Goal: Transaction & Acquisition: Obtain resource

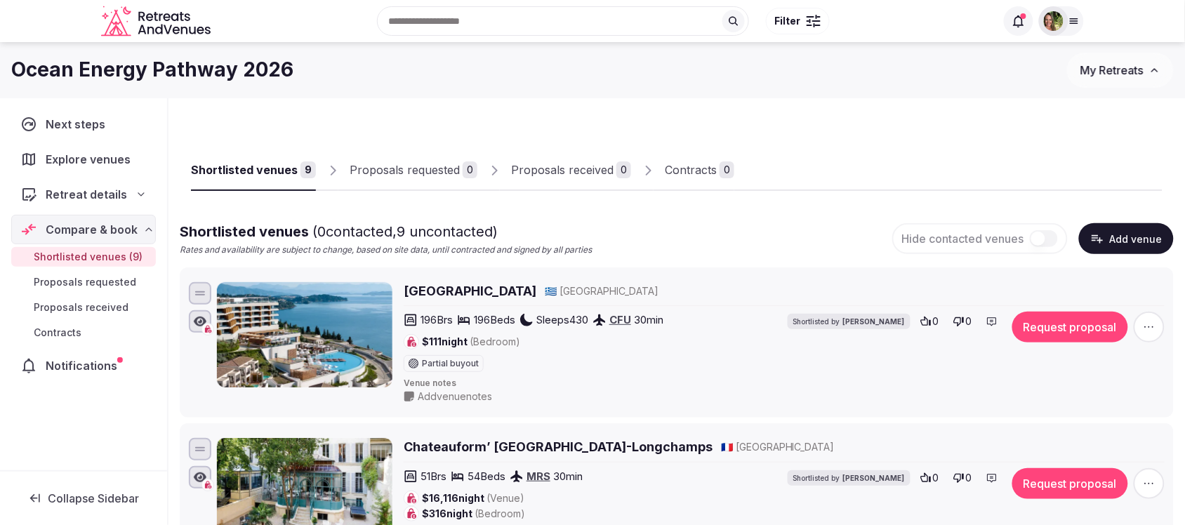
click at [1124, 70] on span "My Retreats" at bounding box center [1111, 70] width 63 height 14
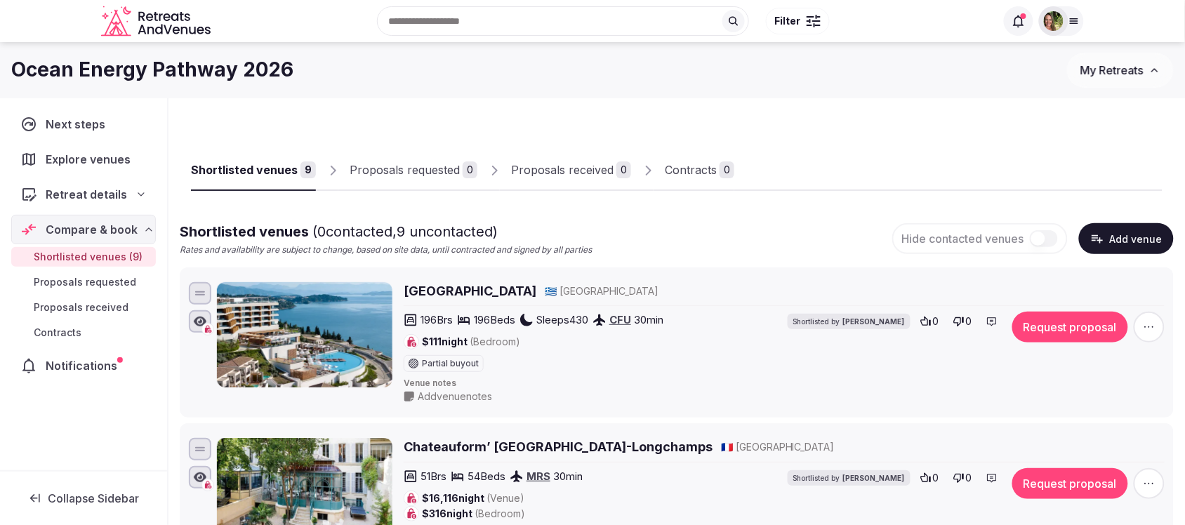
click at [1109, 76] on span "My Retreats" at bounding box center [1111, 70] width 63 height 14
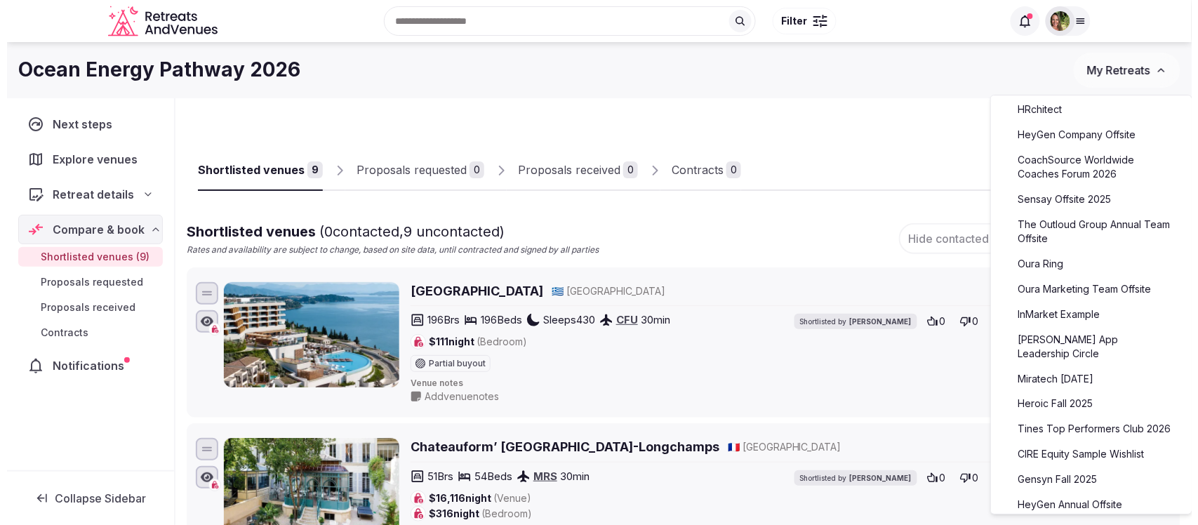
scroll to position [395, 0]
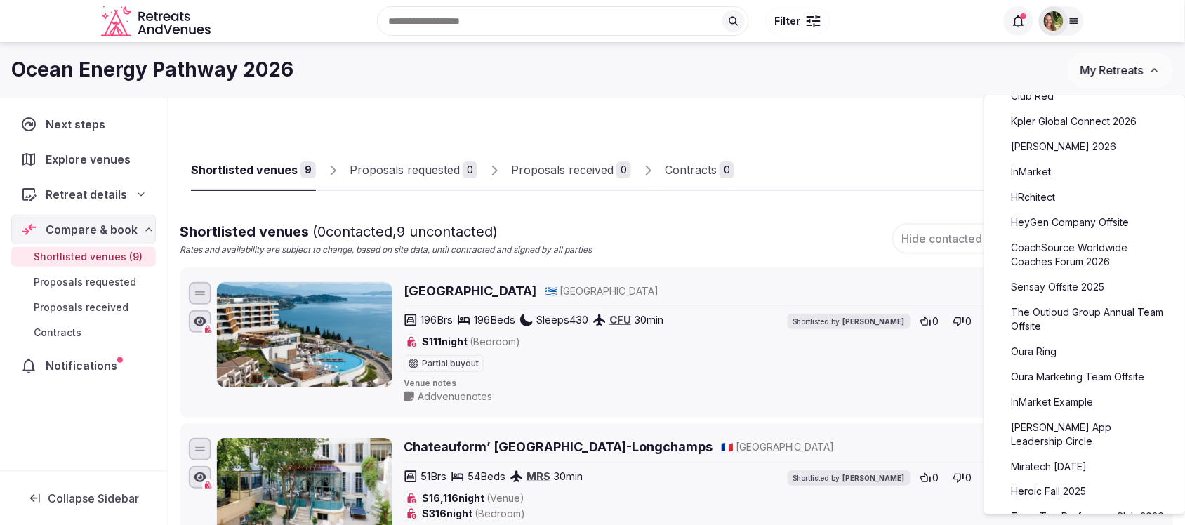
click at [1082, 125] on link "Kpler Global Connect 2026" at bounding box center [1084, 121] width 173 height 22
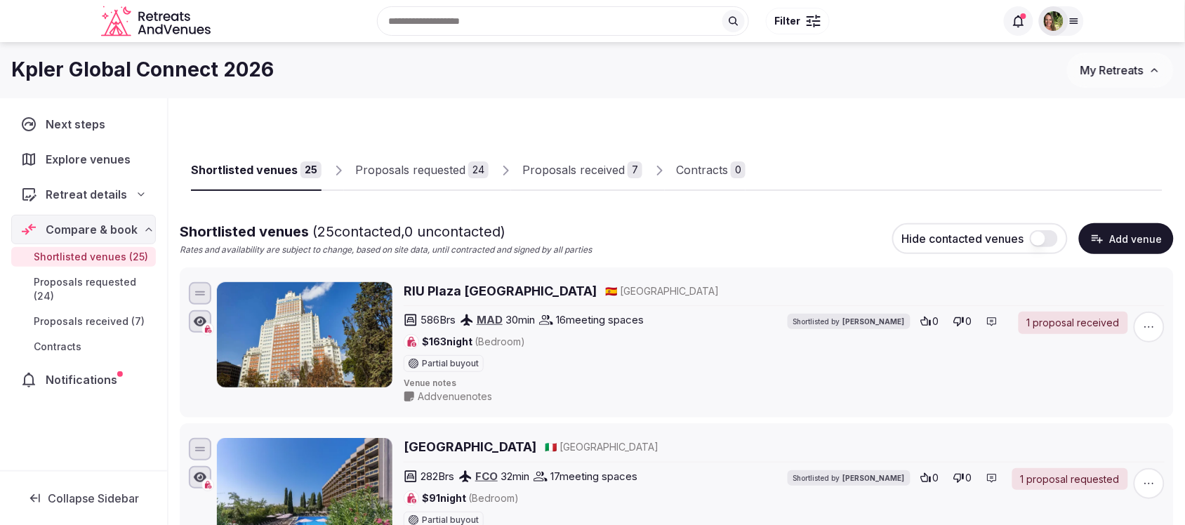
click at [591, 167] on div "Proposals received" at bounding box center [573, 169] width 102 height 17
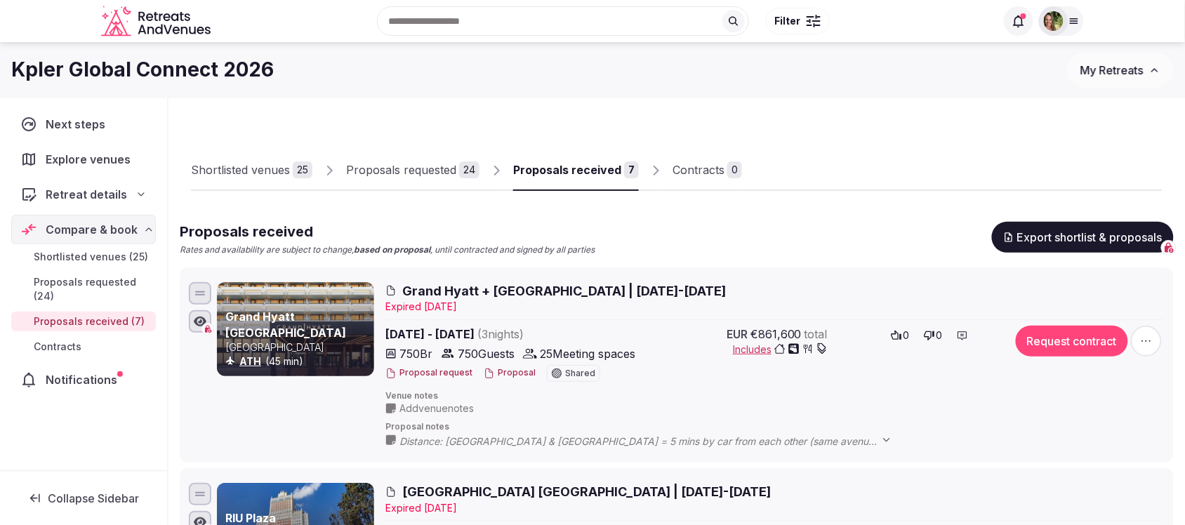
click at [511, 369] on button "Proposal" at bounding box center [510, 373] width 52 height 12
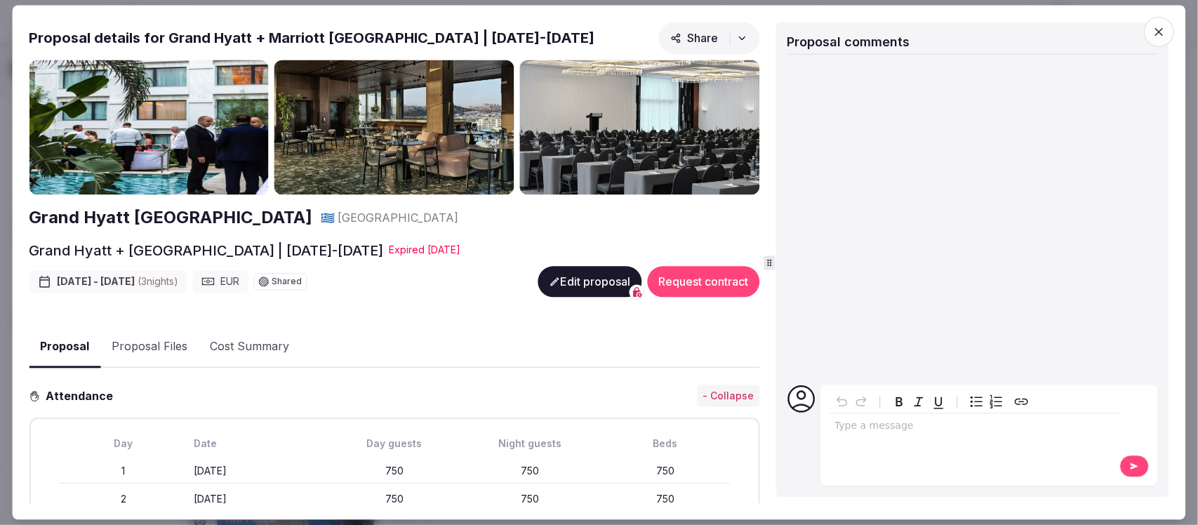
click at [140, 346] on button "Proposal Files" at bounding box center [149, 347] width 98 height 41
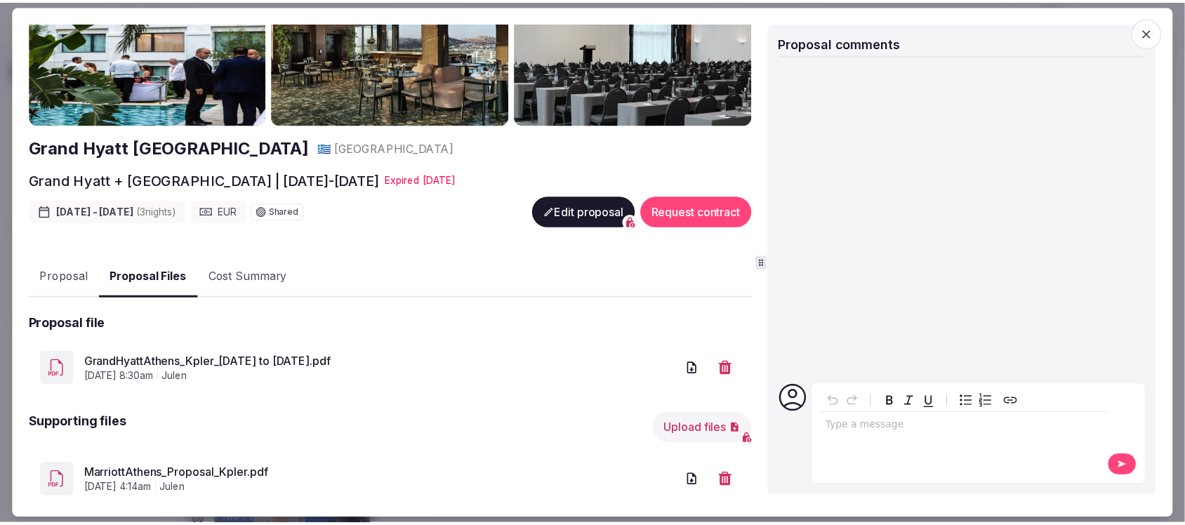
scroll to position [159, 0]
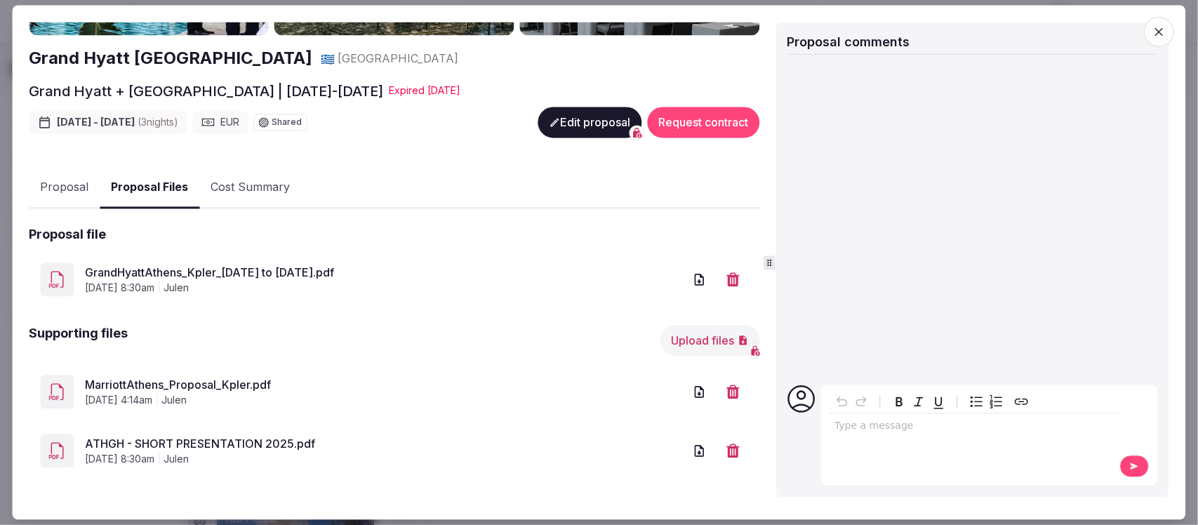
click at [209, 380] on link "MarriottAthens_Proposal_Kpler.pdf" at bounding box center [384, 385] width 599 height 17
click at [1157, 32] on icon "button" at bounding box center [1159, 32] width 14 height 14
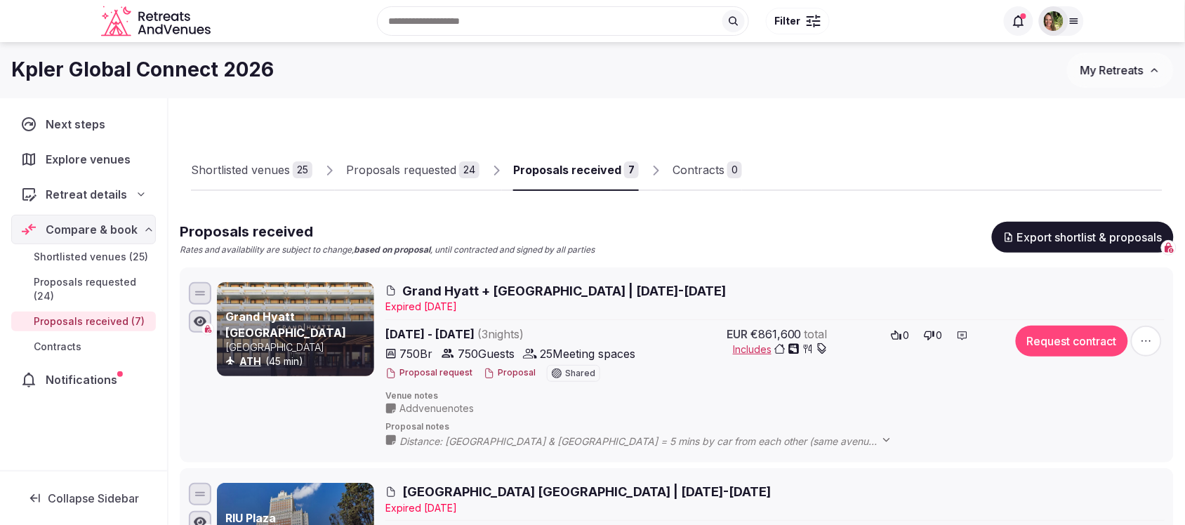
click at [1097, 71] on span "My Retreats" at bounding box center [1111, 70] width 63 height 14
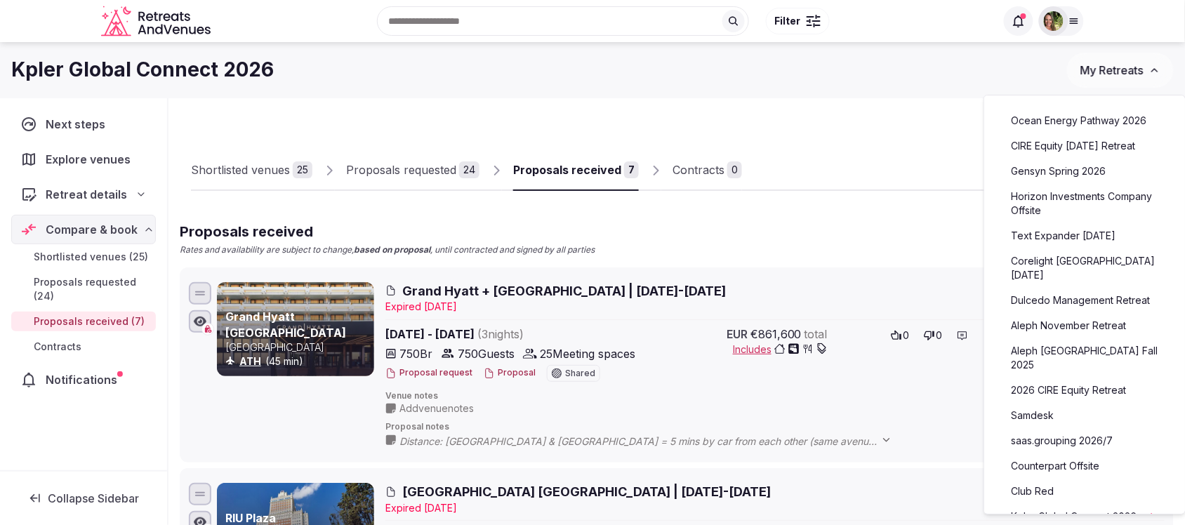
click at [1069, 430] on link "saas.grouping 2026/7" at bounding box center [1084, 441] width 173 height 22
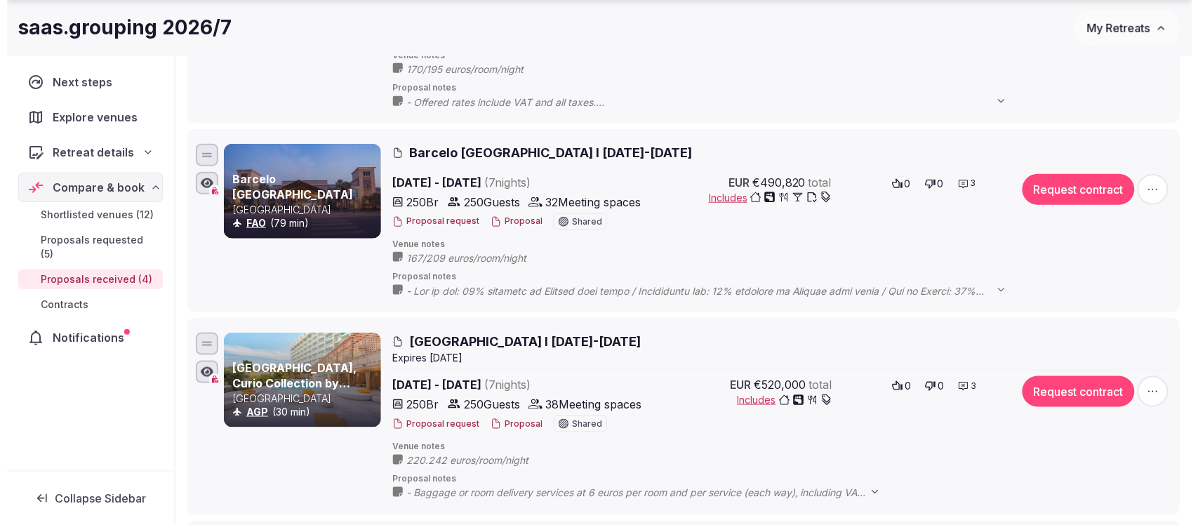
scroll to position [351, 0]
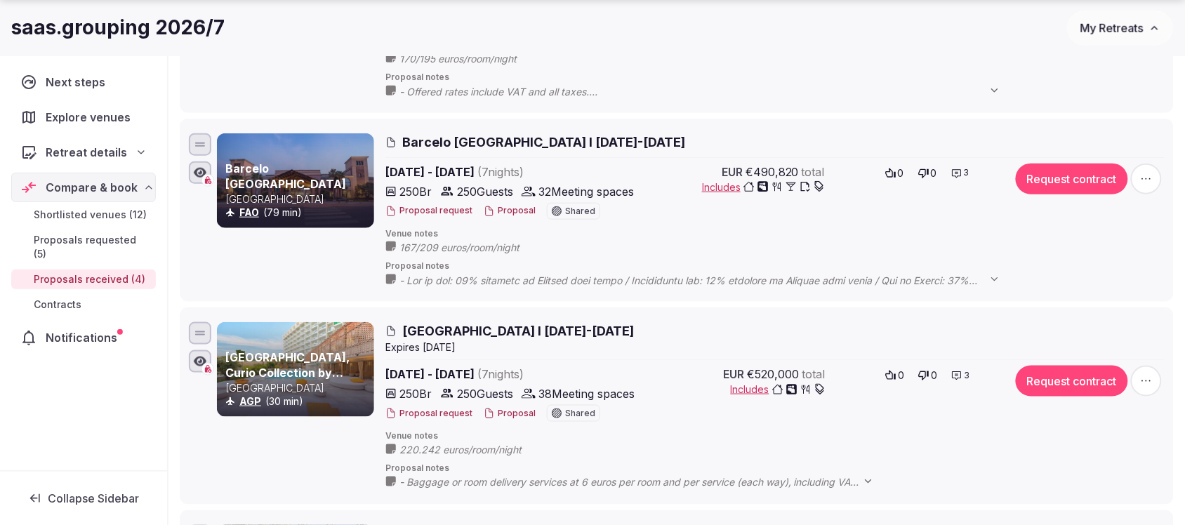
click at [498, 418] on button "Proposal" at bounding box center [510, 414] width 52 height 12
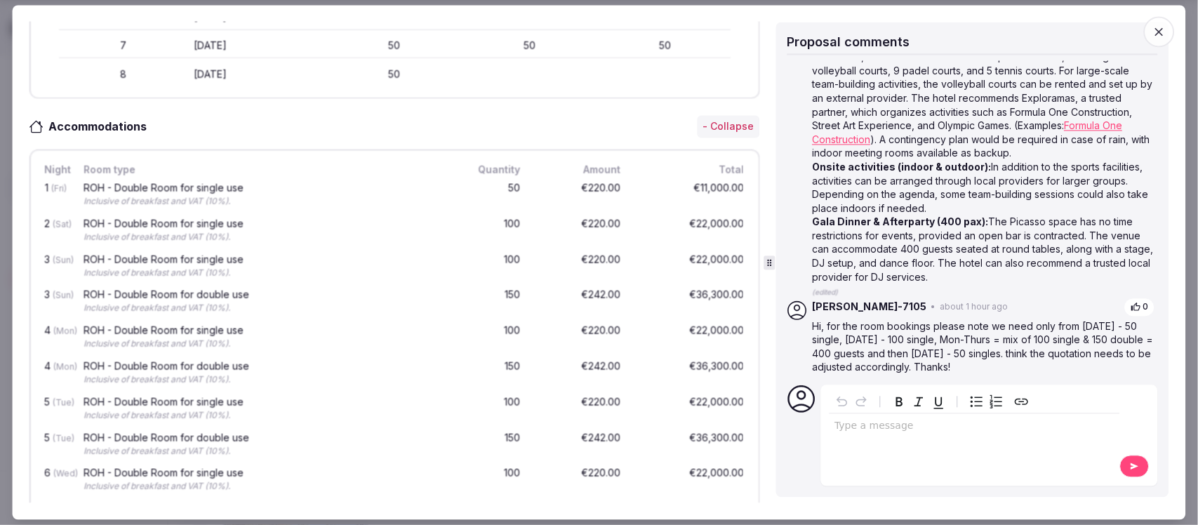
scroll to position [625, 0]
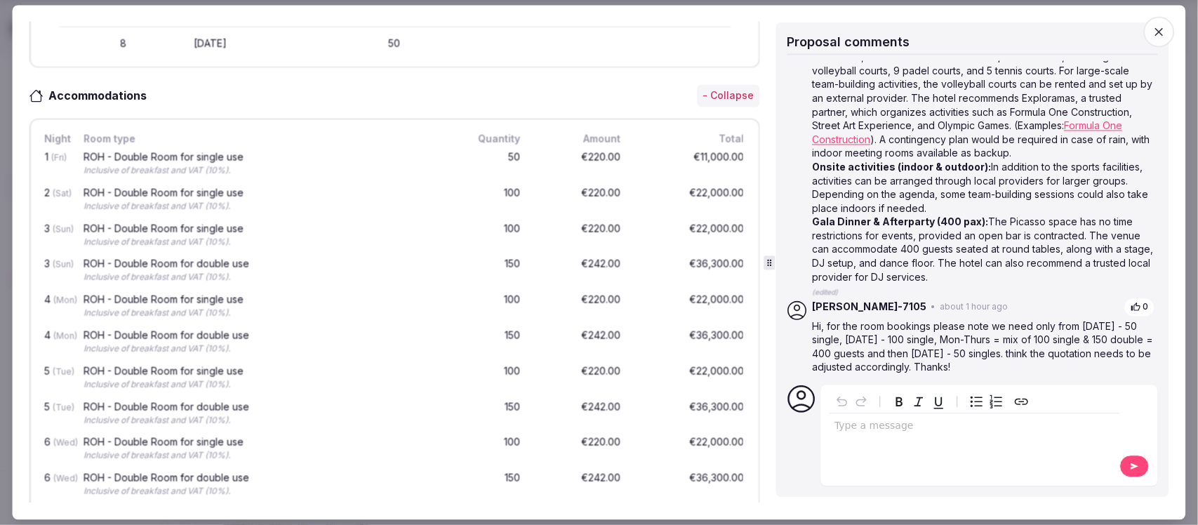
click at [1160, 30] on icon "button" at bounding box center [1159, 32] width 8 height 8
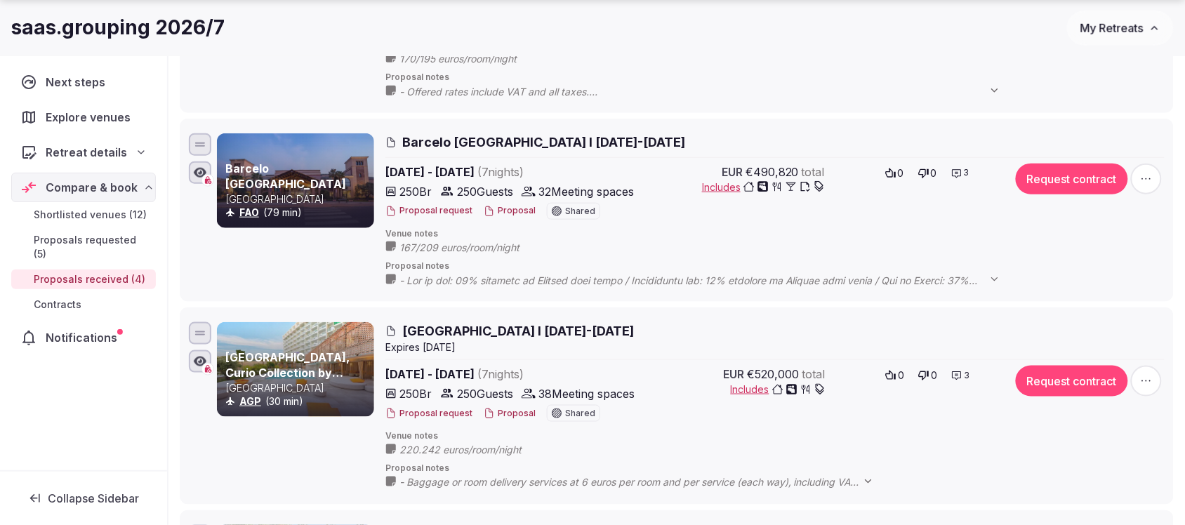
click at [510, 208] on button "Proposal" at bounding box center [510, 211] width 52 height 12
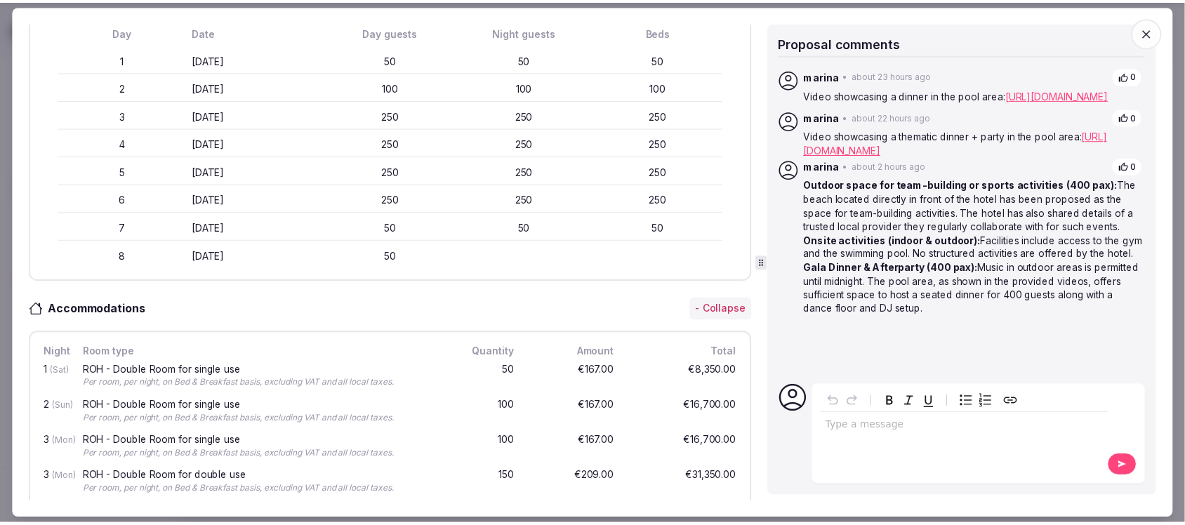
scroll to position [439, 0]
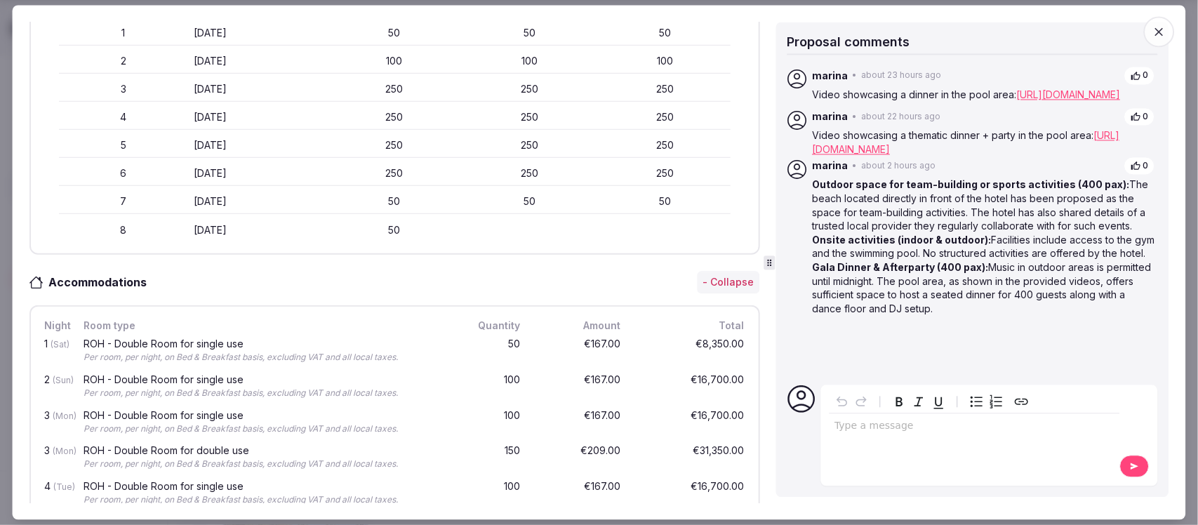
click at [1155, 32] on icon "button" at bounding box center [1159, 32] width 14 height 14
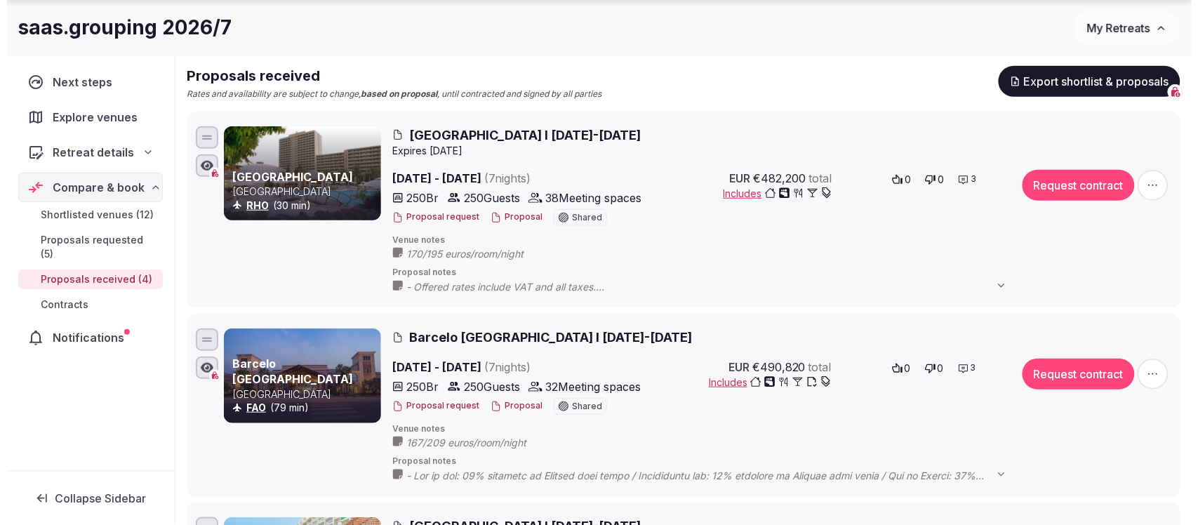
scroll to position [351, 0]
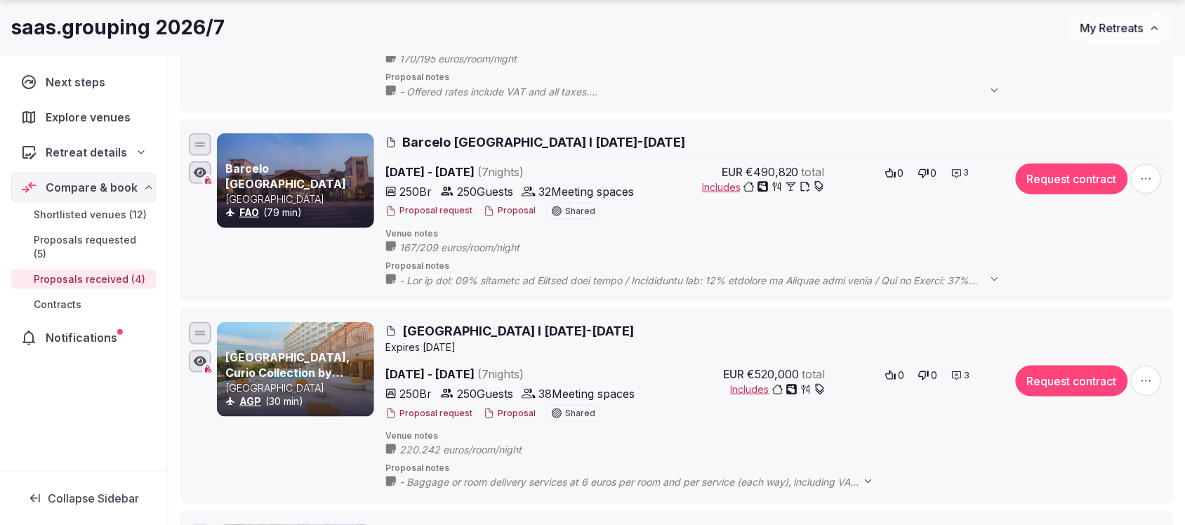
click at [517, 413] on button "Proposal" at bounding box center [510, 414] width 52 height 12
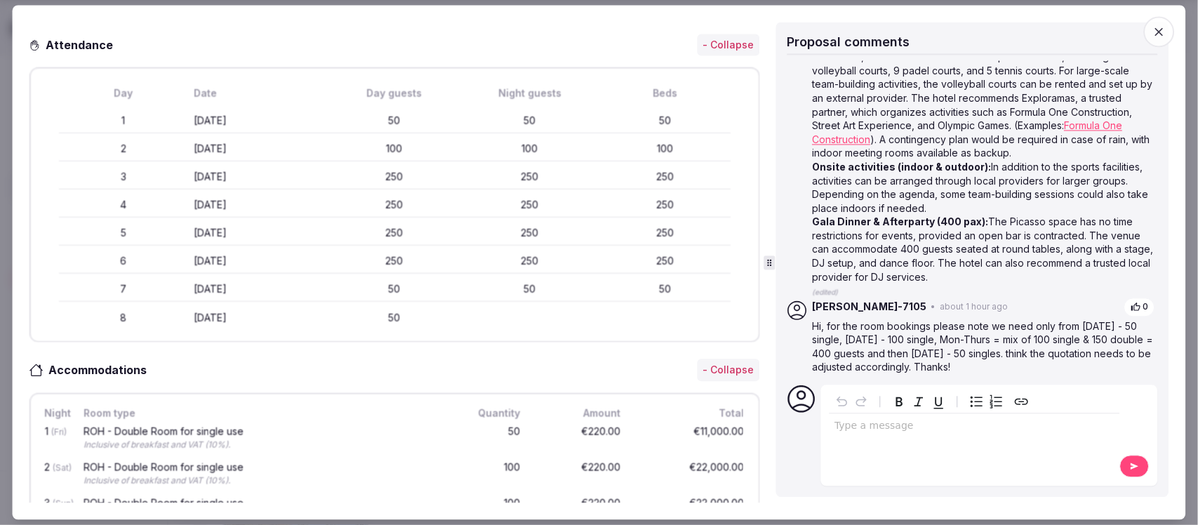
click at [1160, 28] on icon "button" at bounding box center [1159, 32] width 14 height 14
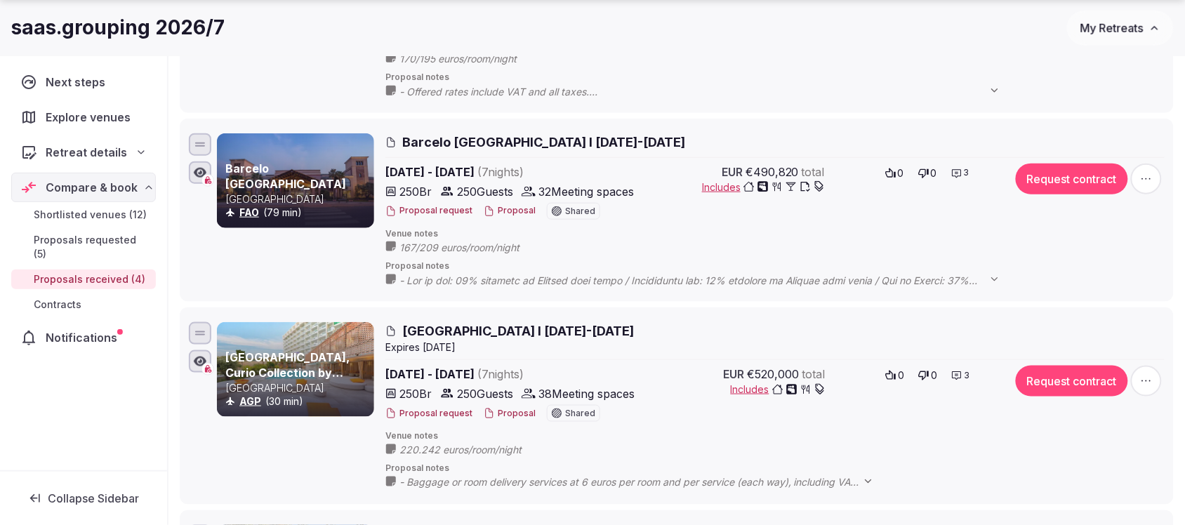
click at [512, 422] on div "Proposal request Proposal Shared" at bounding box center [509, 413] width 249 height 17
click at [511, 408] on button "Proposal" at bounding box center [510, 414] width 52 height 12
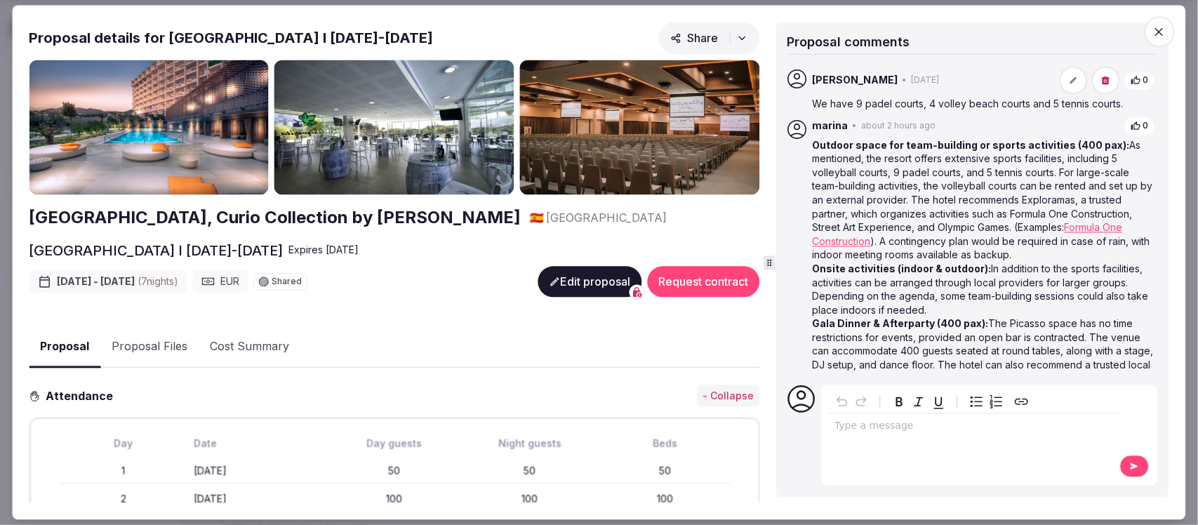
click at [149, 348] on button "Proposal Files" at bounding box center [149, 347] width 98 height 41
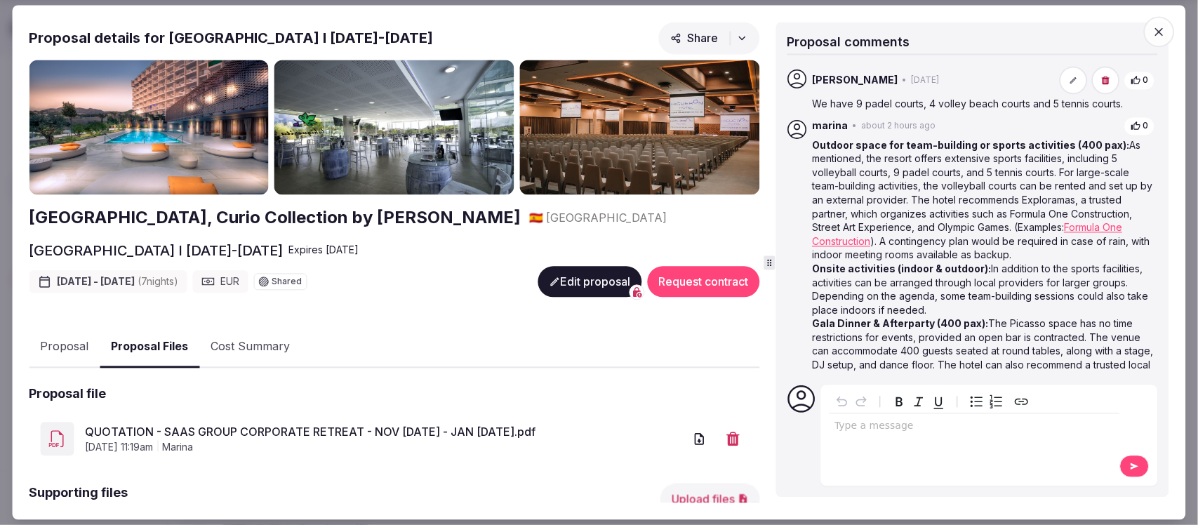
click at [374, 434] on link "QUOTATION - SAAS GROUP CORPORATE RETREAT - NOV [DATE] - JAN [DATE].pdf" at bounding box center [384, 432] width 599 height 17
click at [279, 424] on link "QUOTATION - SAAS GROUP CORPORATE RETREAT - NOV [DATE] - JAN [DATE].pdf" at bounding box center [384, 432] width 599 height 17
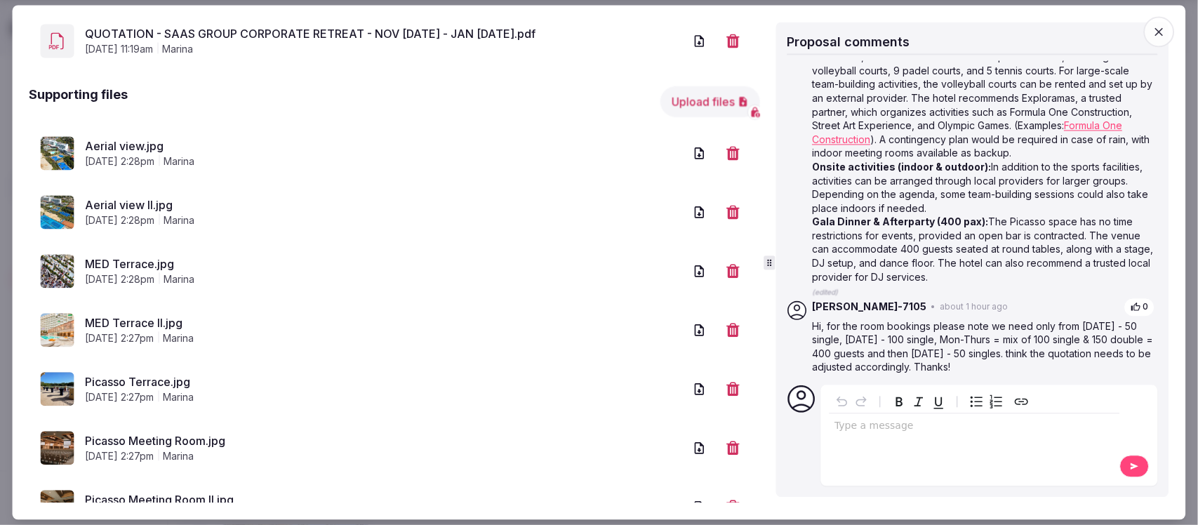
scroll to position [0, 0]
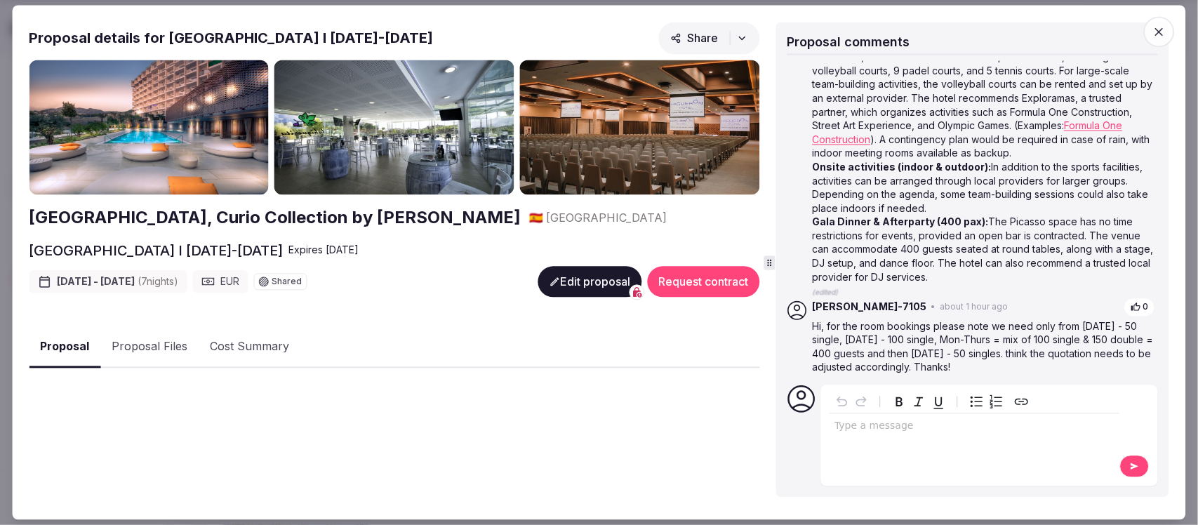
click at [44, 340] on button "Proposal" at bounding box center [65, 346] width 72 height 41
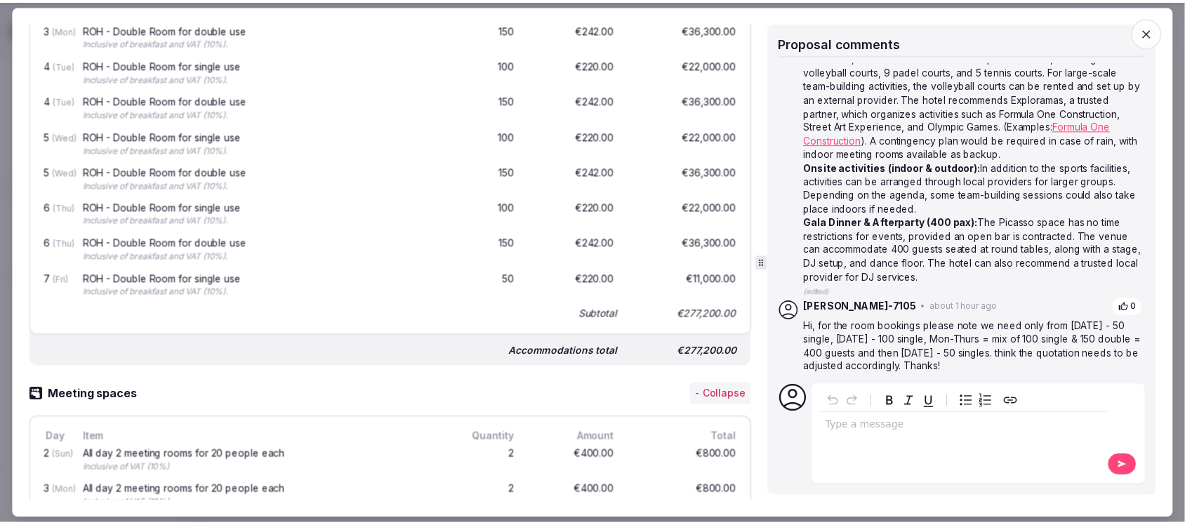
scroll to position [877, 0]
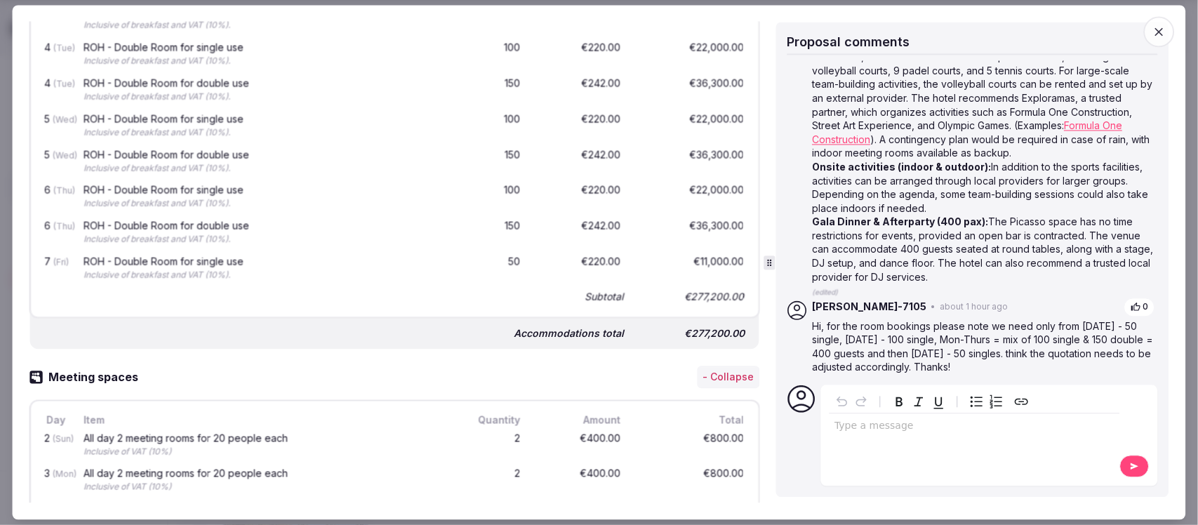
click at [1162, 34] on icon "button" at bounding box center [1159, 32] width 14 height 14
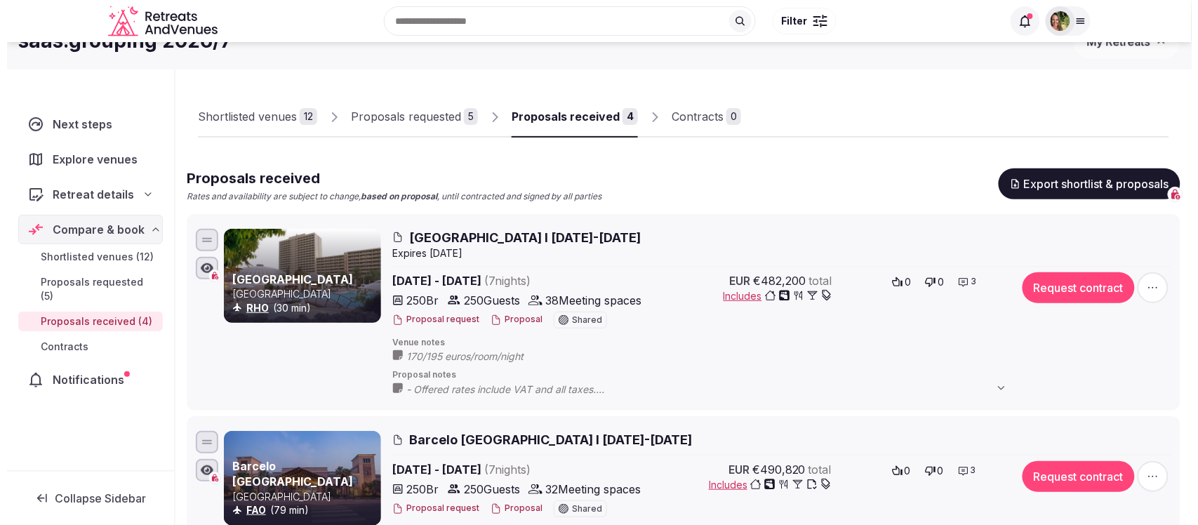
scroll to position [0, 0]
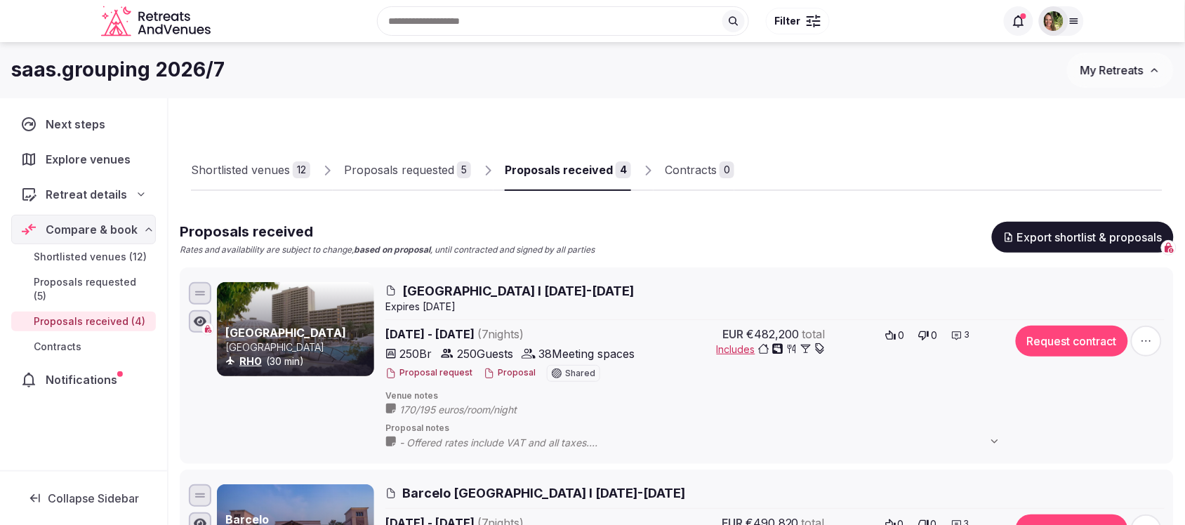
click at [513, 375] on button "Proposal" at bounding box center [510, 373] width 52 height 12
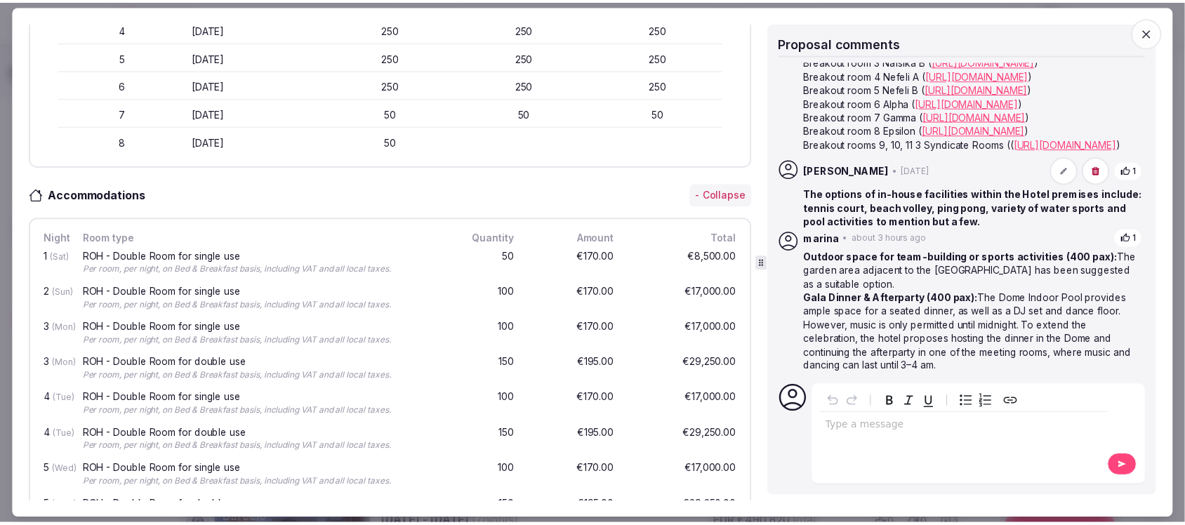
scroll to position [221, 0]
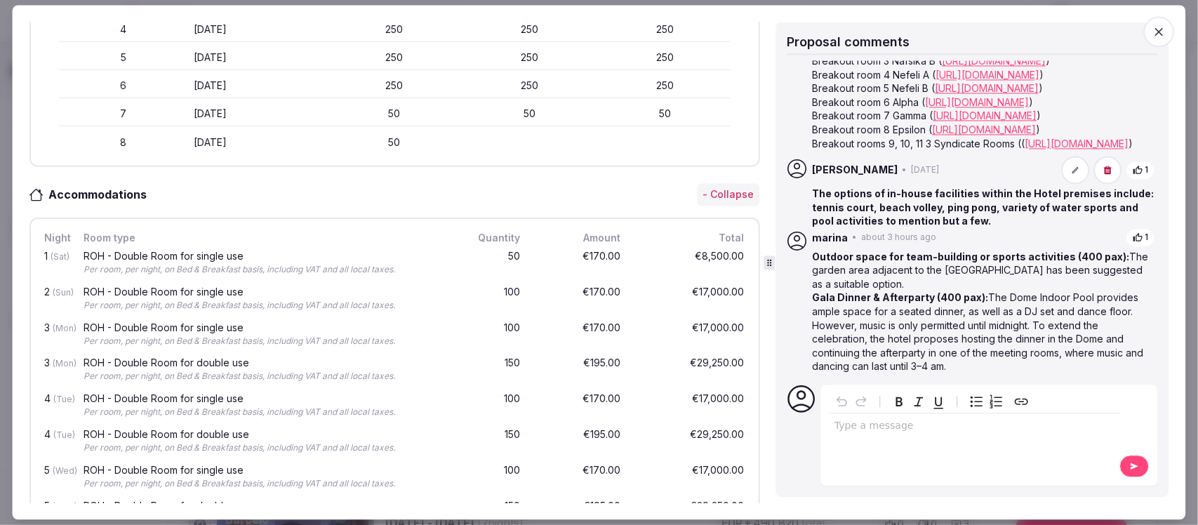
click at [1157, 32] on icon "button" at bounding box center [1159, 32] width 14 height 14
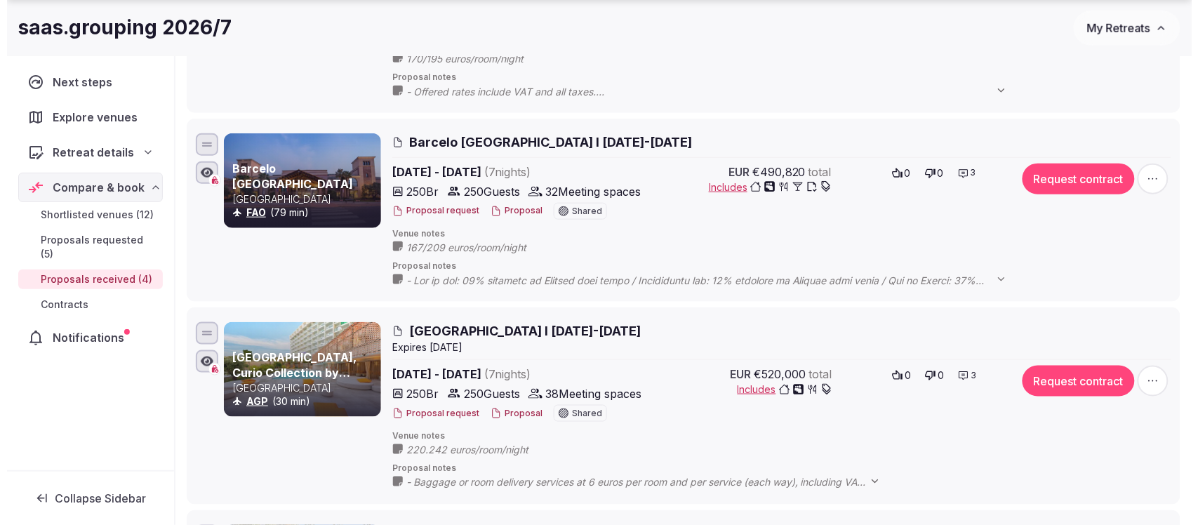
scroll to position [526, 0]
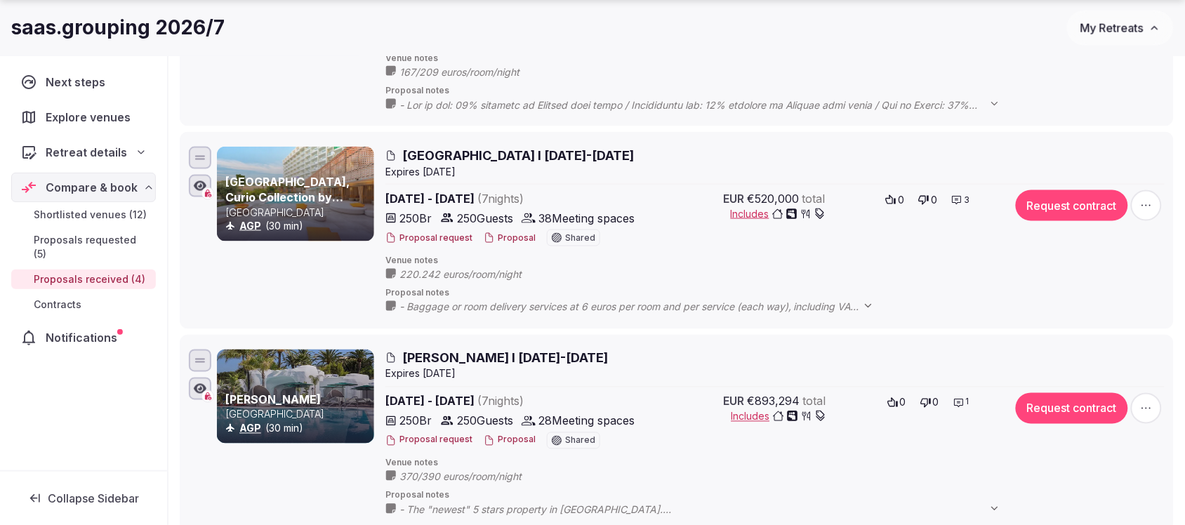
click at [503, 242] on button "Proposal" at bounding box center [510, 238] width 52 height 12
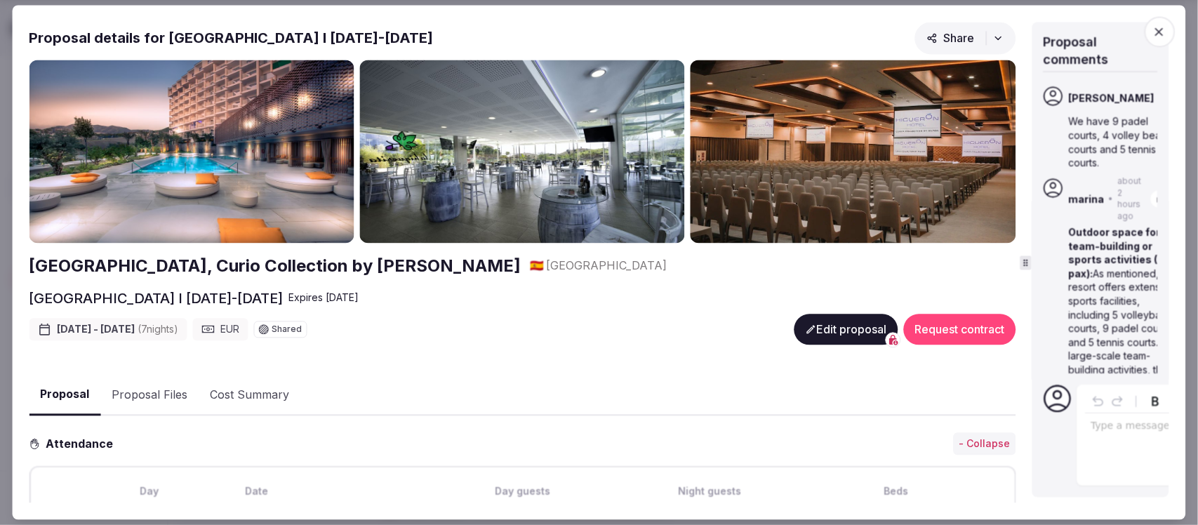
click at [1030, 263] on icon at bounding box center [1026, 263] width 10 height 10
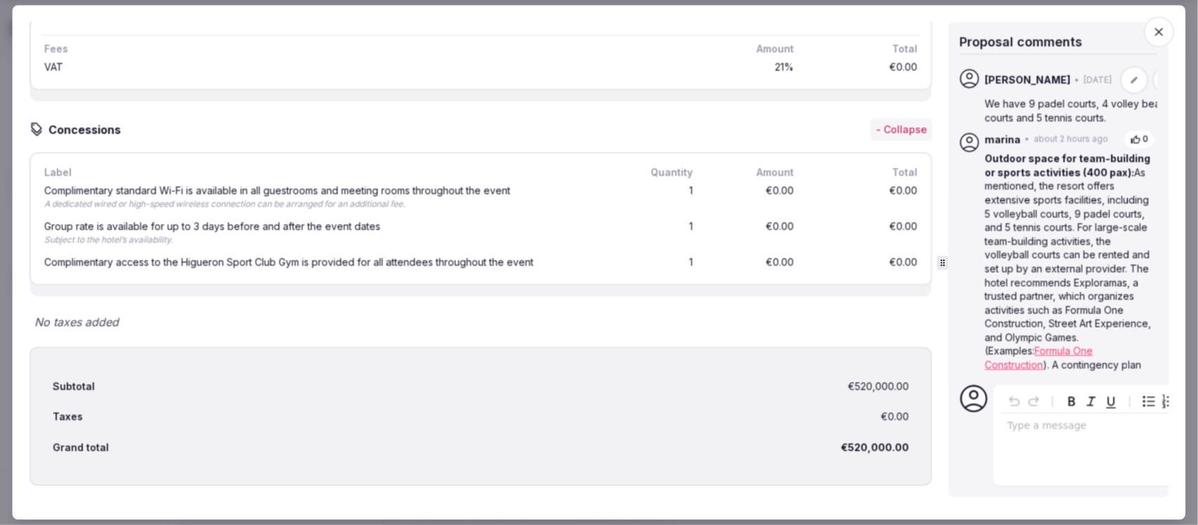
scroll to position [3139, 0]
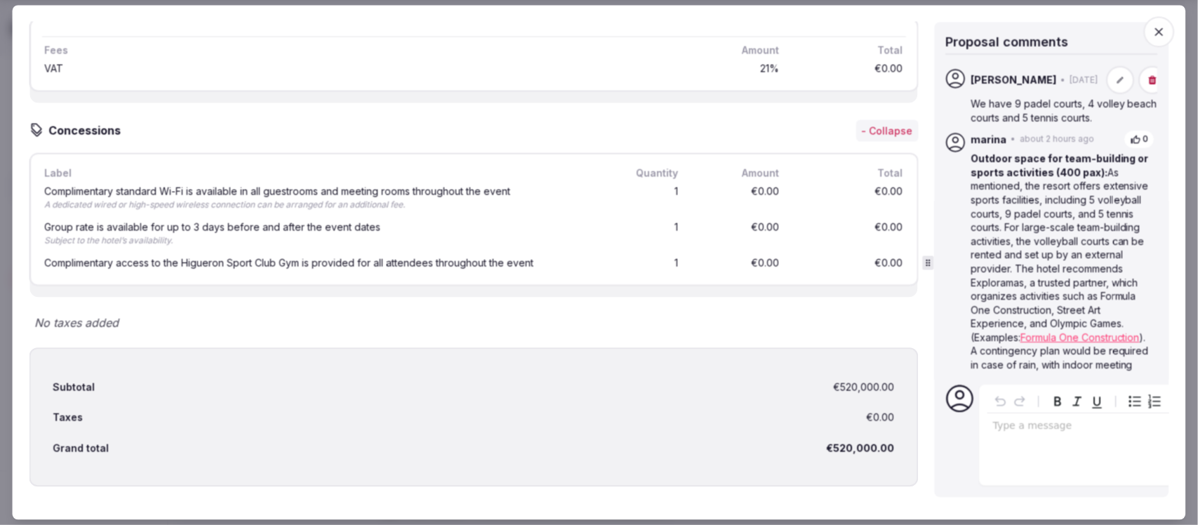
click at [927, 262] on icon at bounding box center [929, 263] width 10 height 10
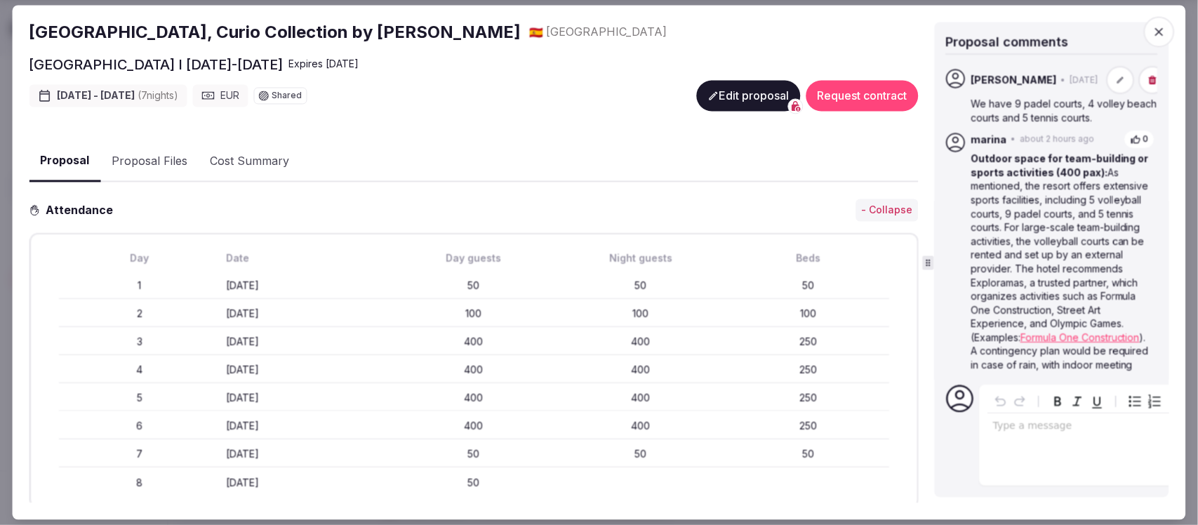
scroll to position [0, 0]
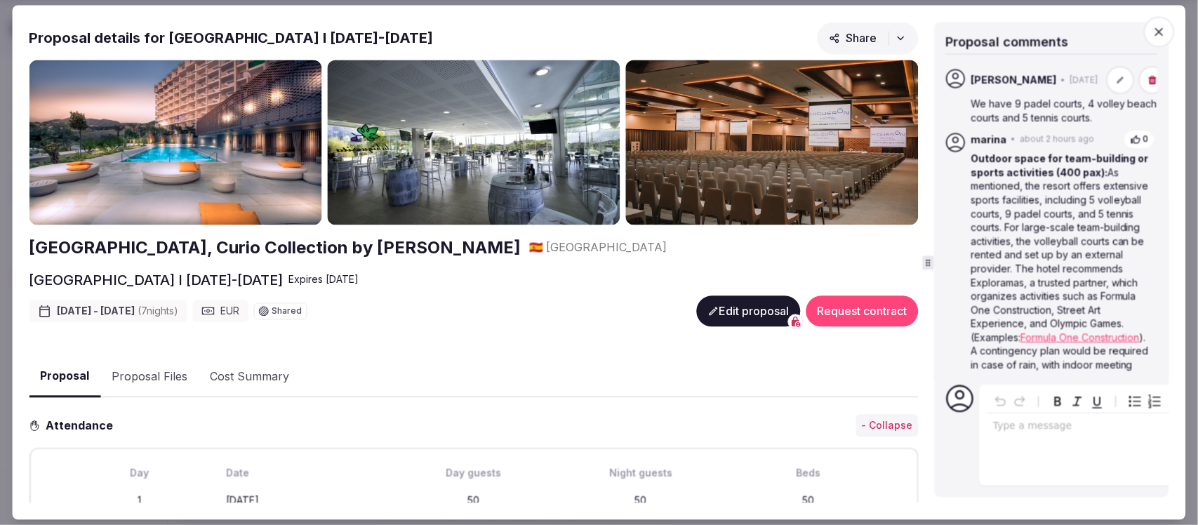
click at [342, 241] on h2 "[GEOGRAPHIC_DATA], Curio Collection by [PERSON_NAME]" at bounding box center [275, 248] width 492 height 24
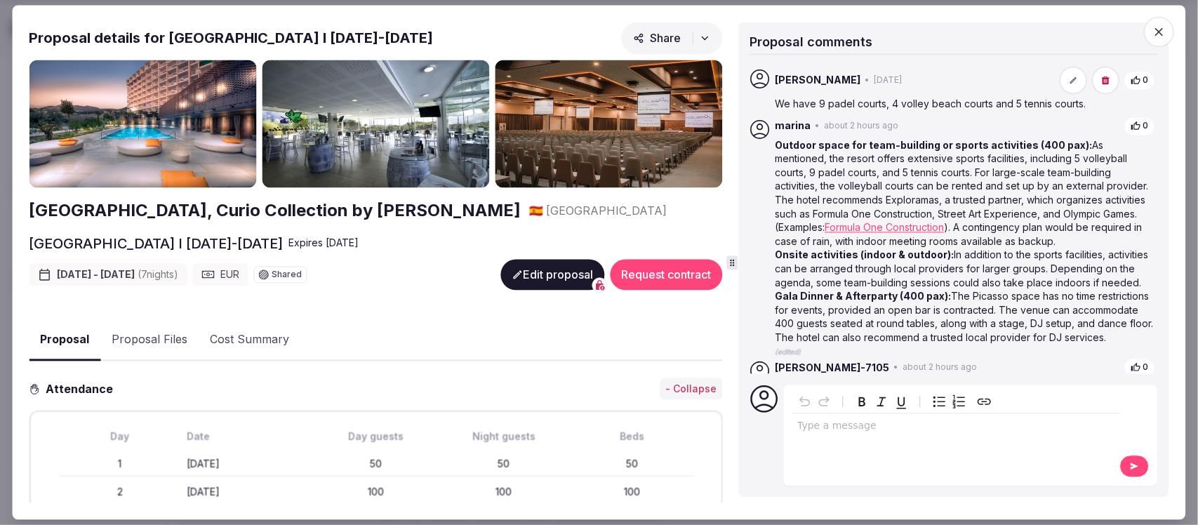
click at [730, 241] on div "Proposal details for [GEOGRAPHIC_DATA] I [DATE]-[DATE] Share [GEOGRAPHIC_DATA],…" at bounding box center [599, 262] width 1141 height 481
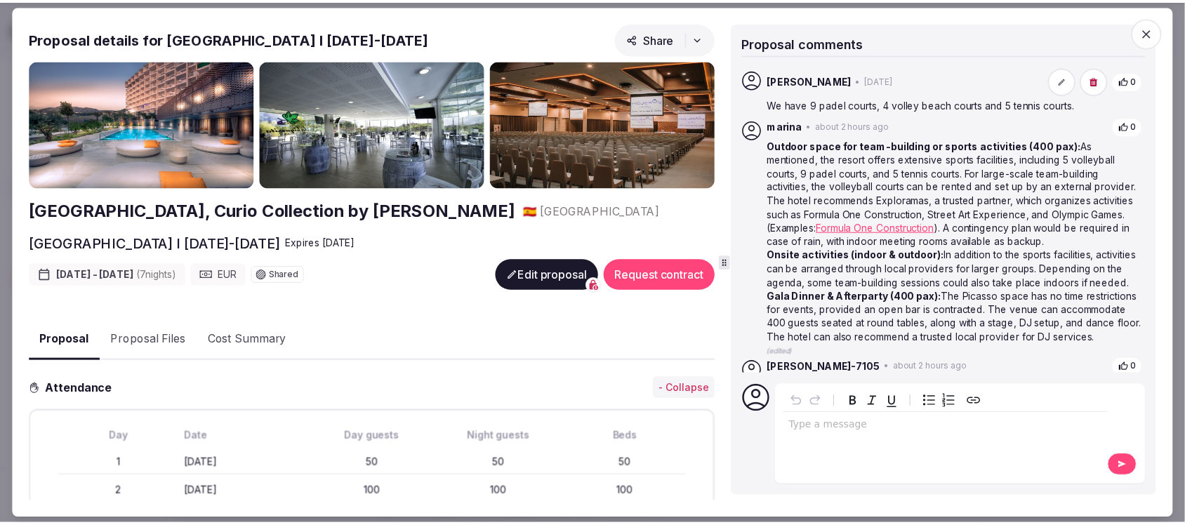
scroll to position [102, 0]
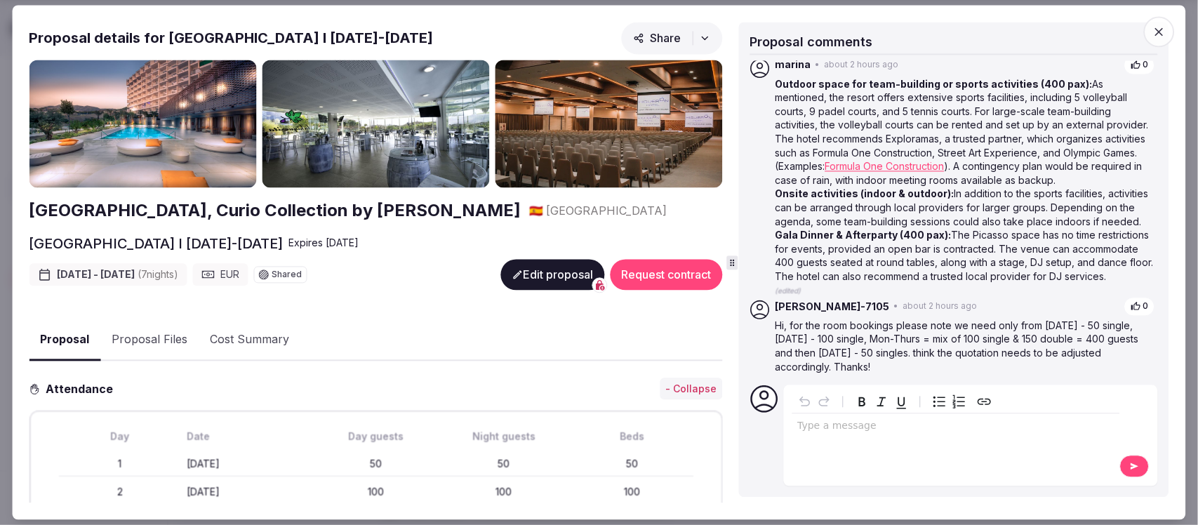
click at [1160, 34] on icon "button" at bounding box center [1159, 32] width 14 height 14
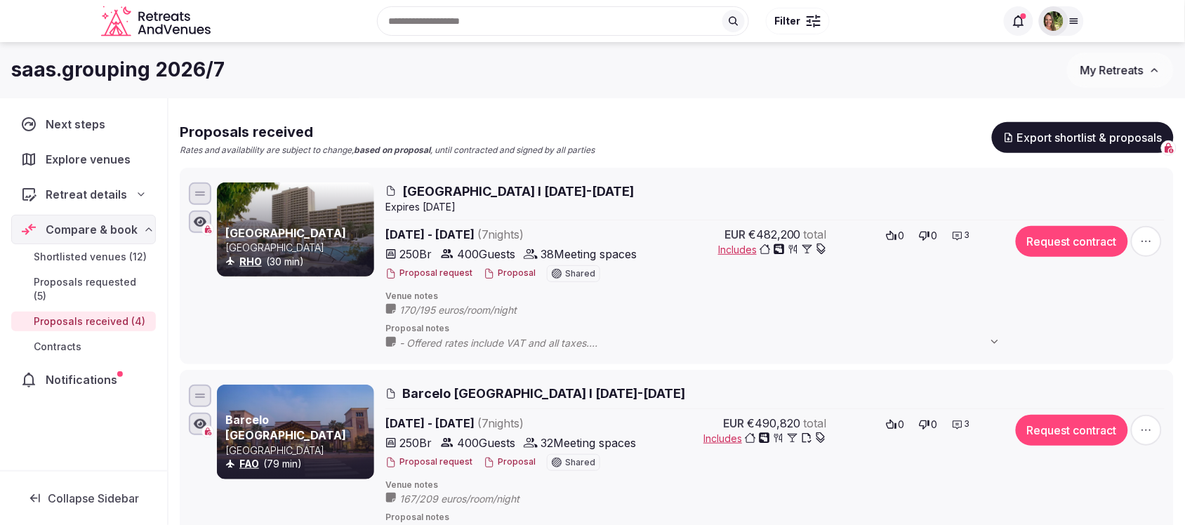
scroll to position [0, 0]
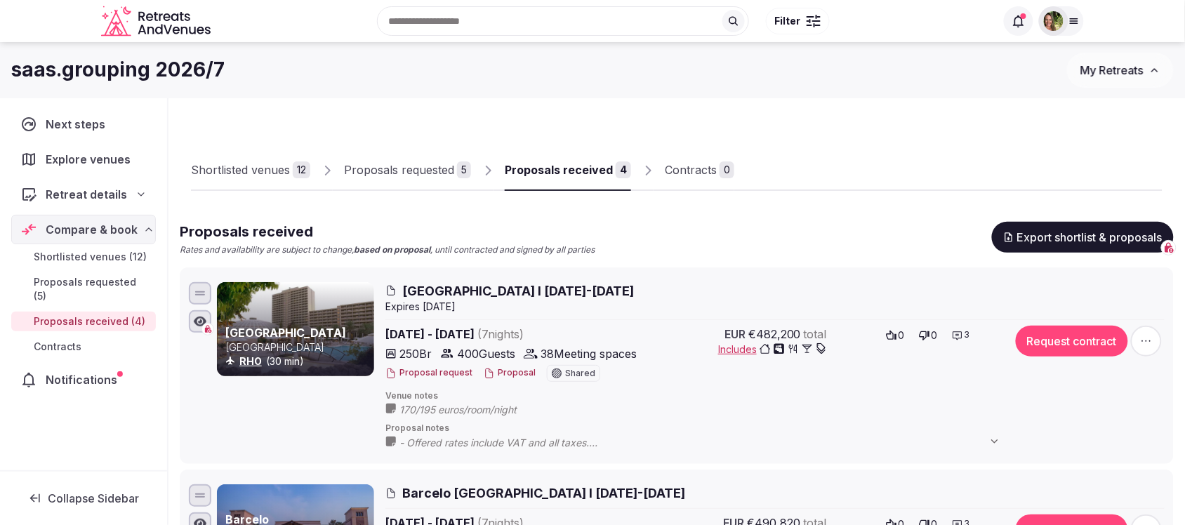
click at [499, 375] on button "Proposal" at bounding box center [510, 373] width 52 height 12
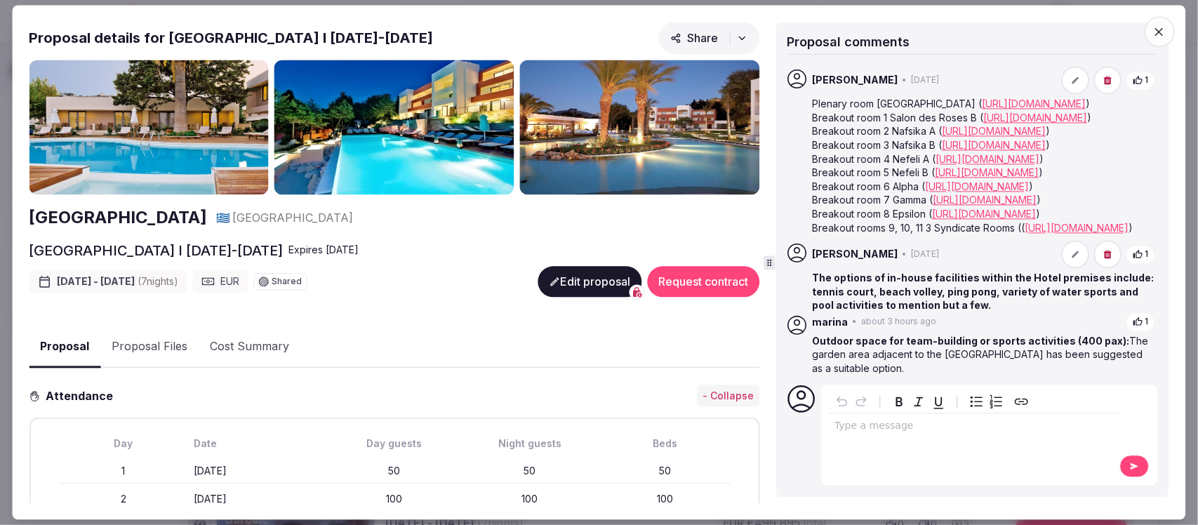
click at [133, 218] on h2 "[GEOGRAPHIC_DATA]" at bounding box center [118, 218] width 178 height 24
click at [1155, 34] on icon "button" at bounding box center [1159, 32] width 14 height 14
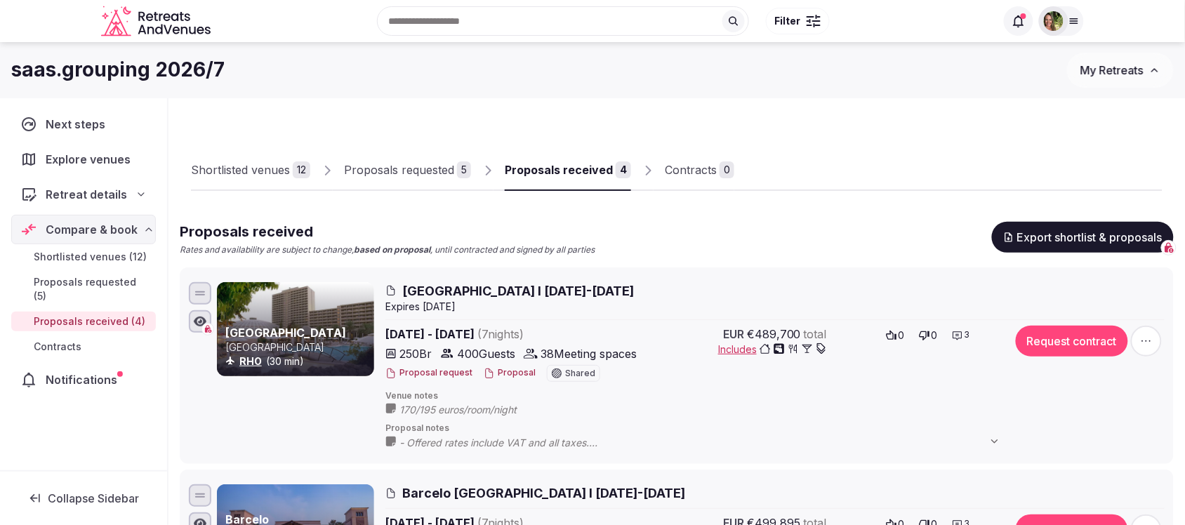
click at [241, 171] on div "Shortlisted venues" at bounding box center [240, 169] width 99 height 17
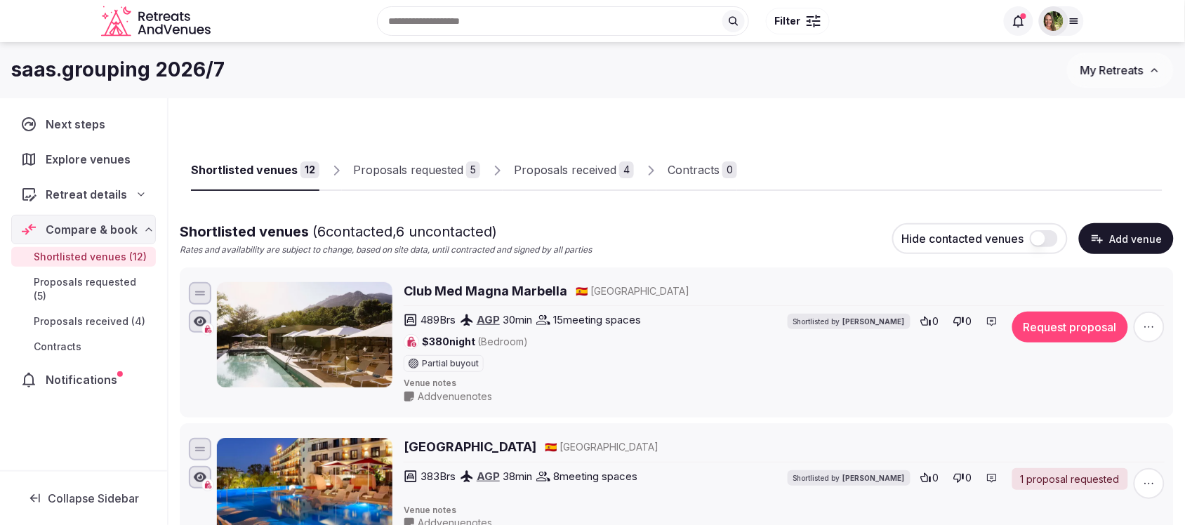
click at [553, 178] on div "Proposals received" at bounding box center [565, 169] width 102 height 17
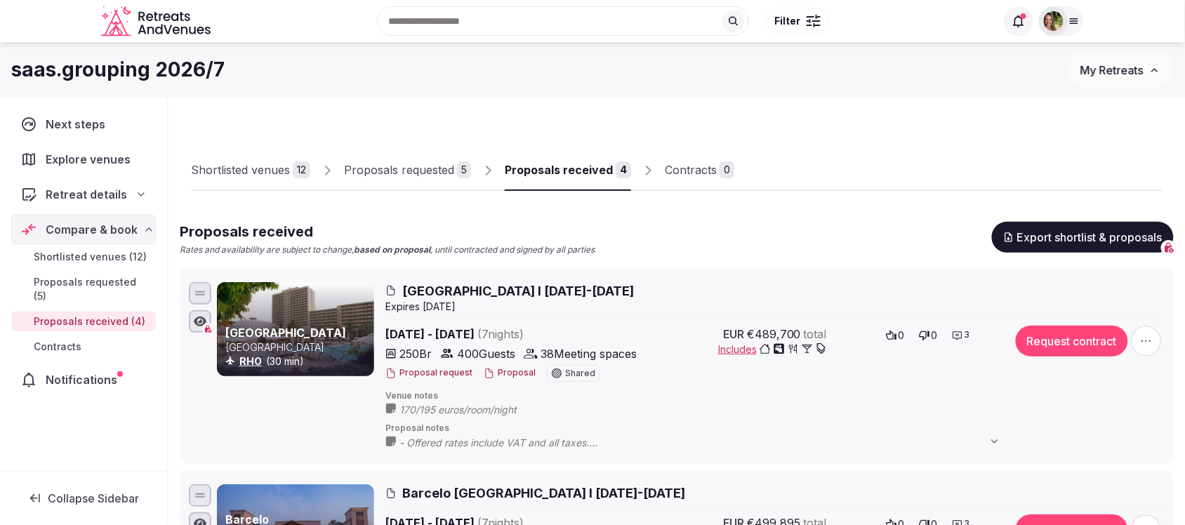
click at [505, 377] on button "Proposal" at bounding box center [510, 373] width 52 height 12
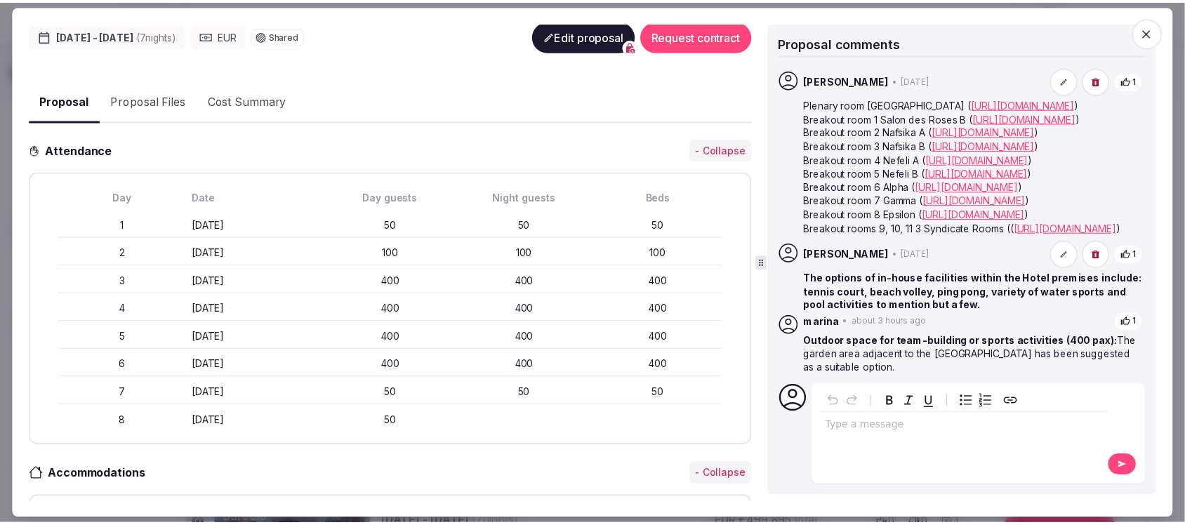
scroll to position [263, 0]
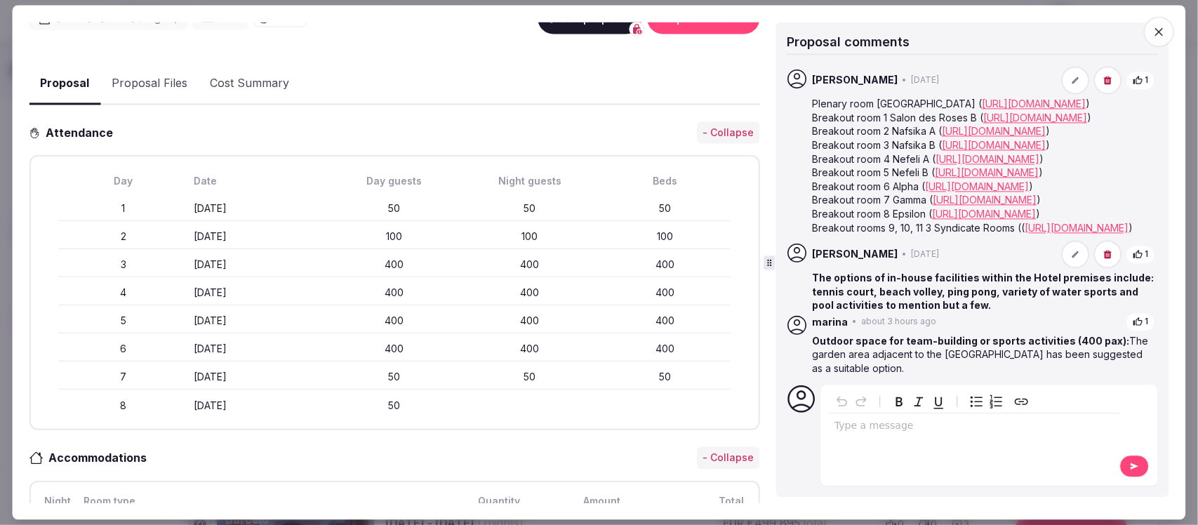
click at [1156, 26] on icon "button" at bounding box center [1159, 32] width 14 height 14
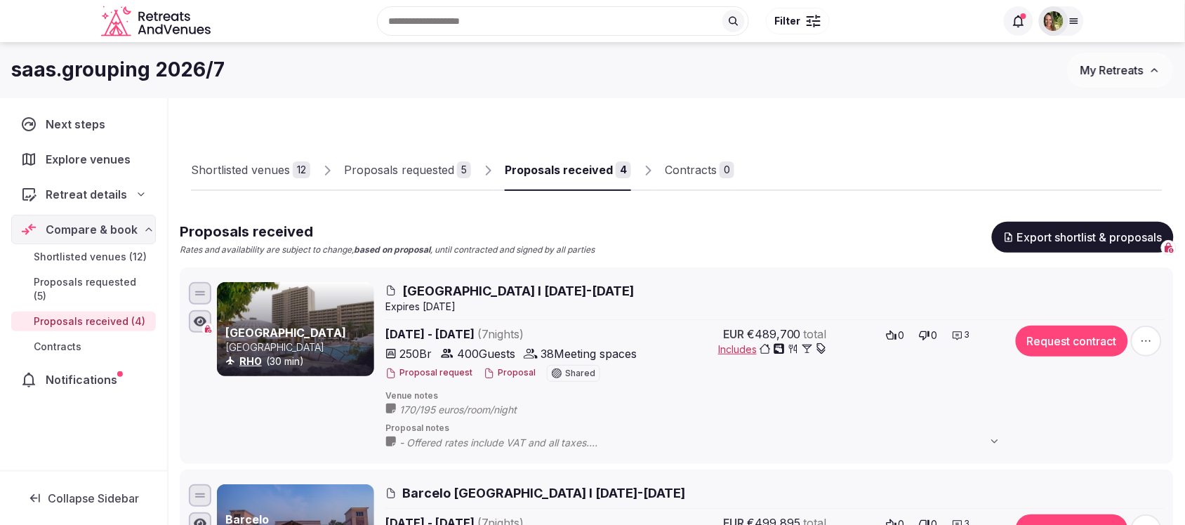
click at [1100, 60] on button "My Retreats" at bounding box center [1120, 70] width 107 height 35
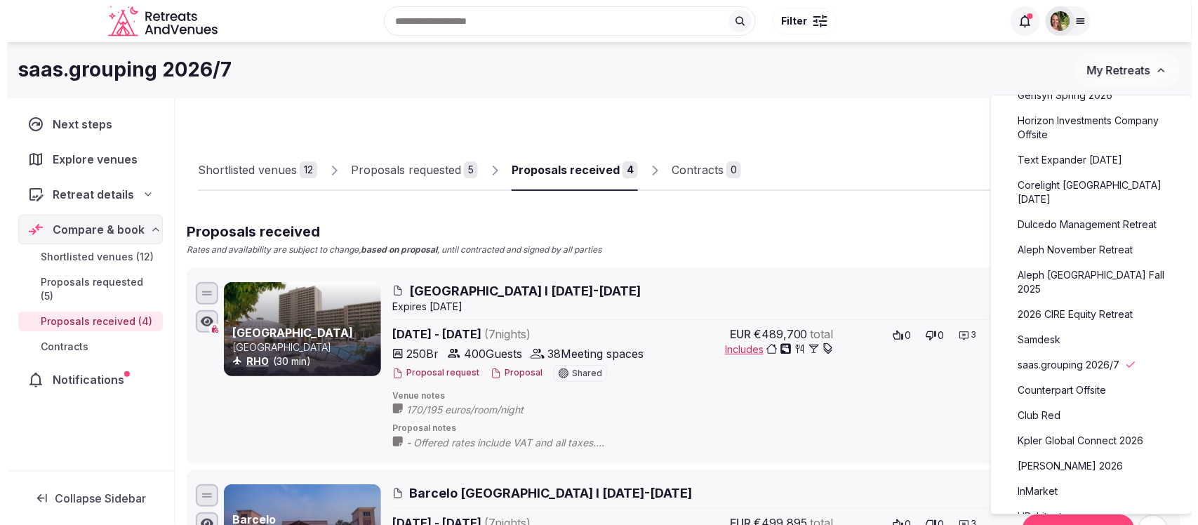
scroll to position [175, 0]
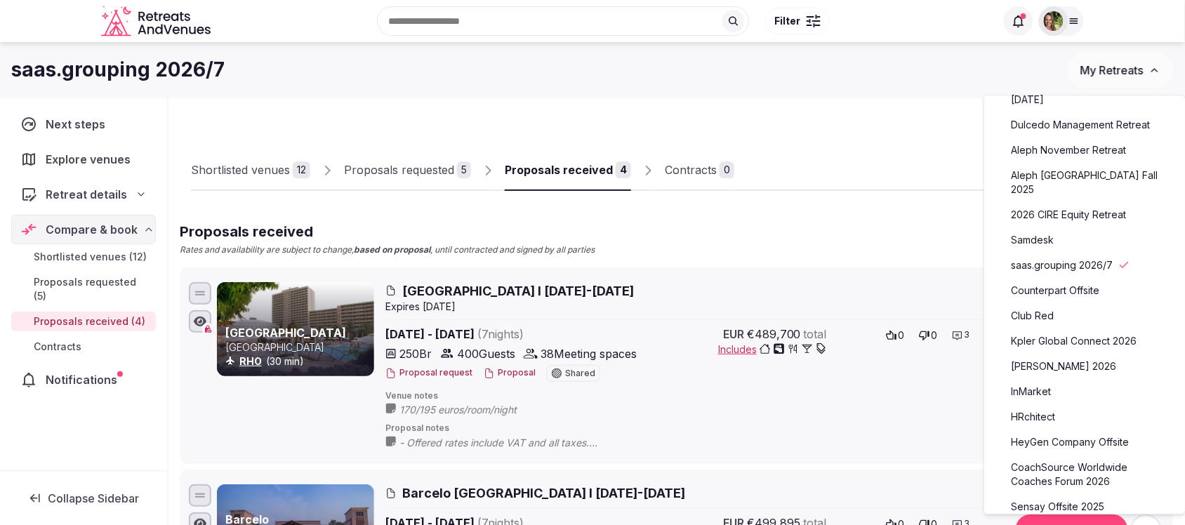
click at [1050, 330] on link "Kpler Global Connect 2026" at bounding box center [1084, 341] width 173 height 22
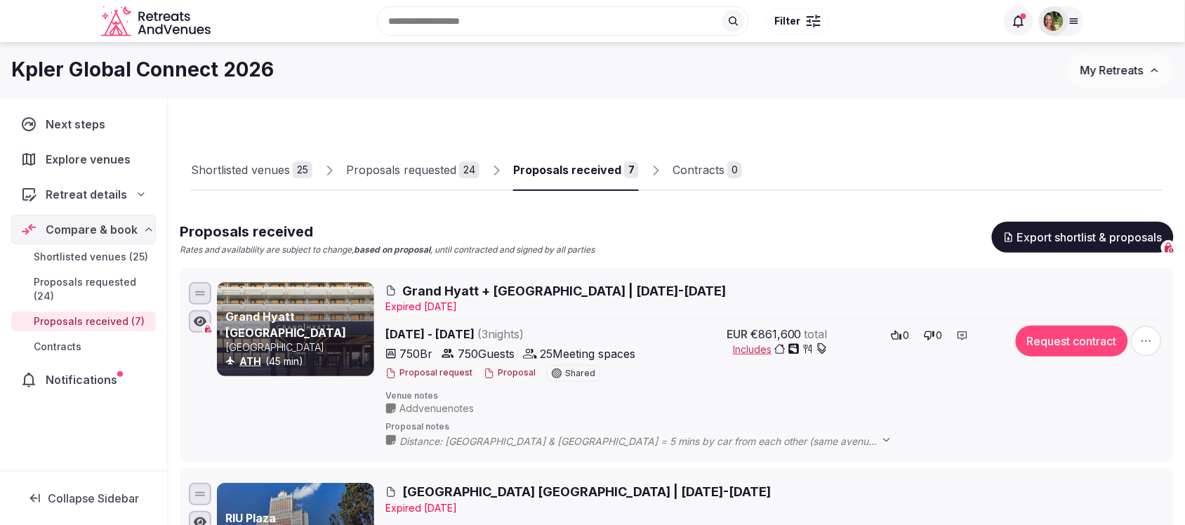
click at [505, 370] on button "Proposal" at bounding box center [510, 373] width 52 height 12
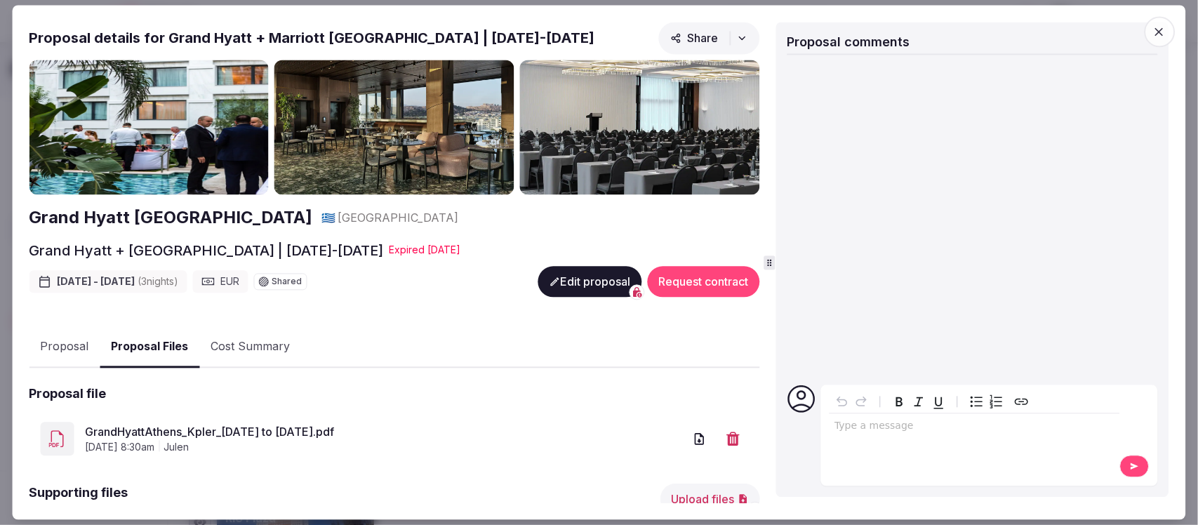
click at [148, 345] on button "Proposal Files" at bounding box center [150, 346] width 100 height 41
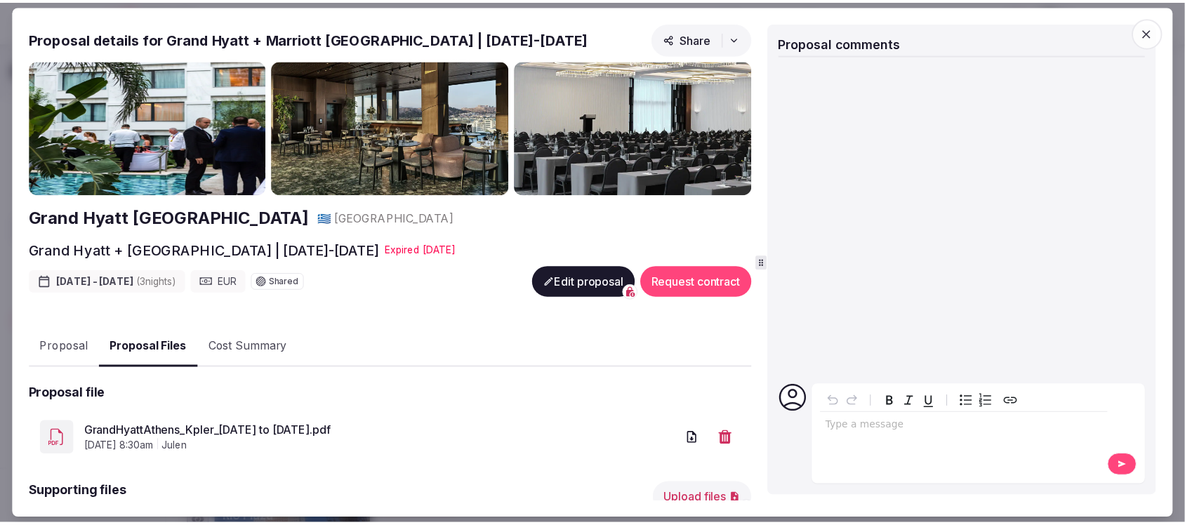
scroll to position [159, 0]
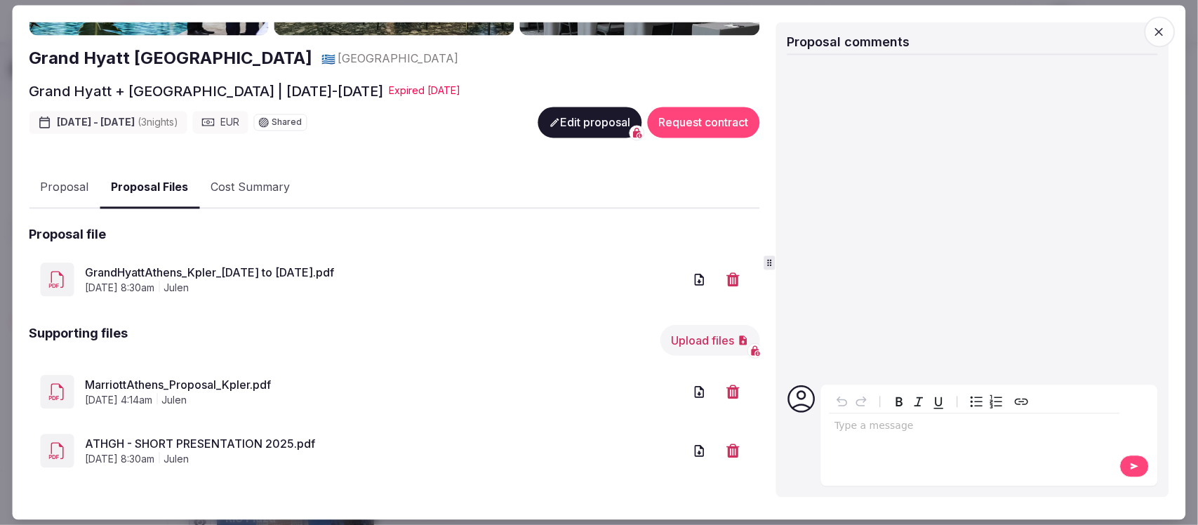
click at [175, 377] on link "MarriottAthens_Proposal_Kpler.pdf" at bounding box center [384, 385] width 599 height 17
click at [1159, 28] on icon "button" at bounding box center [1159, 32] width 14 height 14
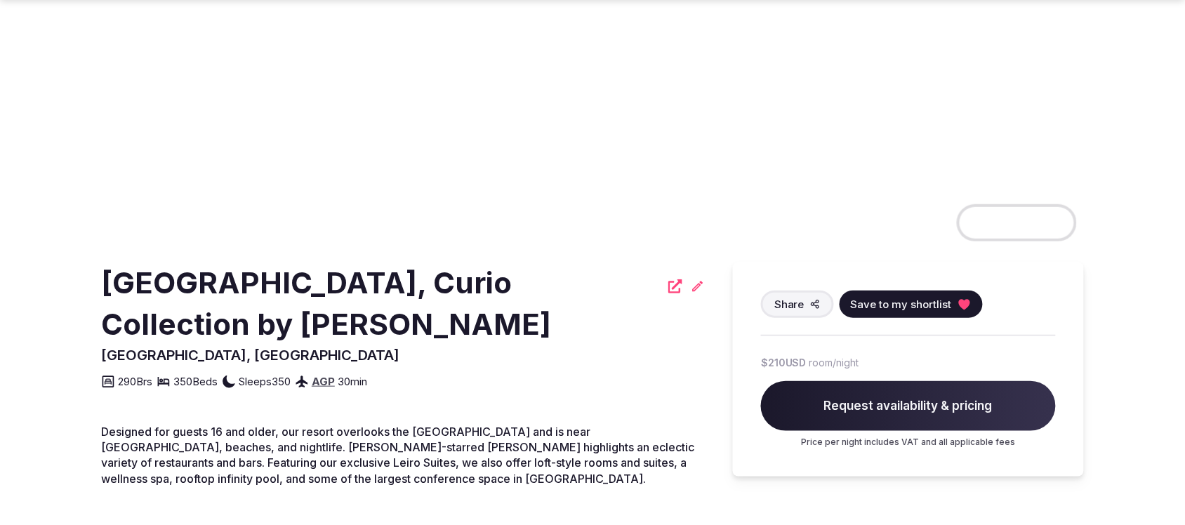
scroll to position [175, 0]
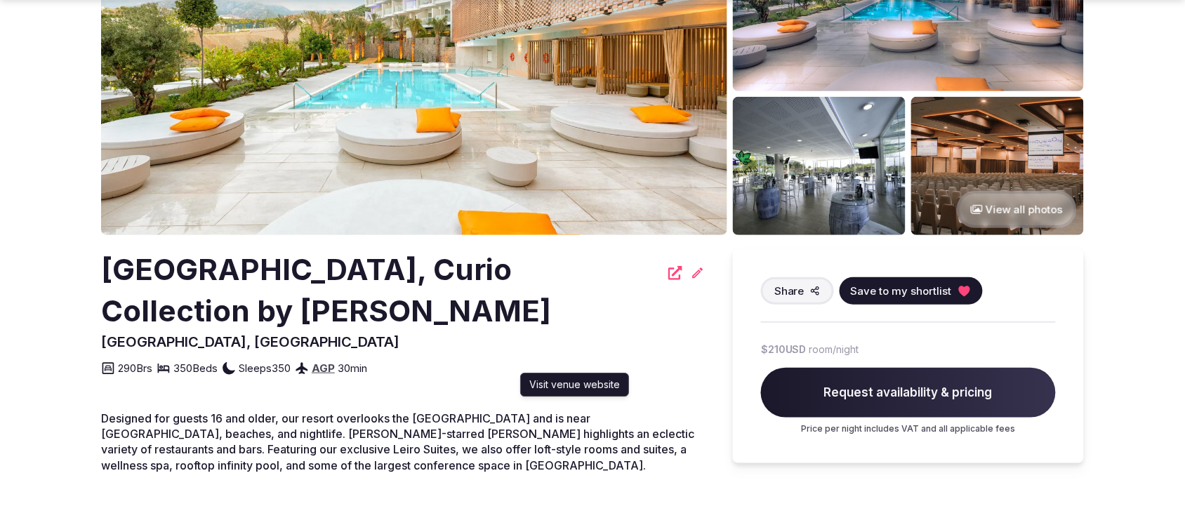
click at [671, 269] on icon at bounding box center [675, 273] width 14 height 14
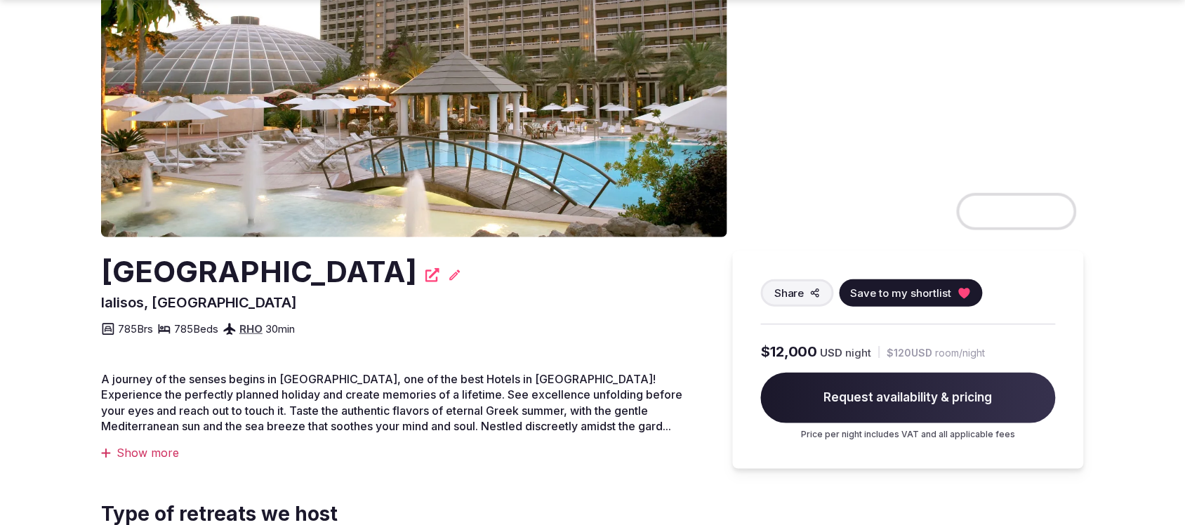
scroll to position [175, 0]
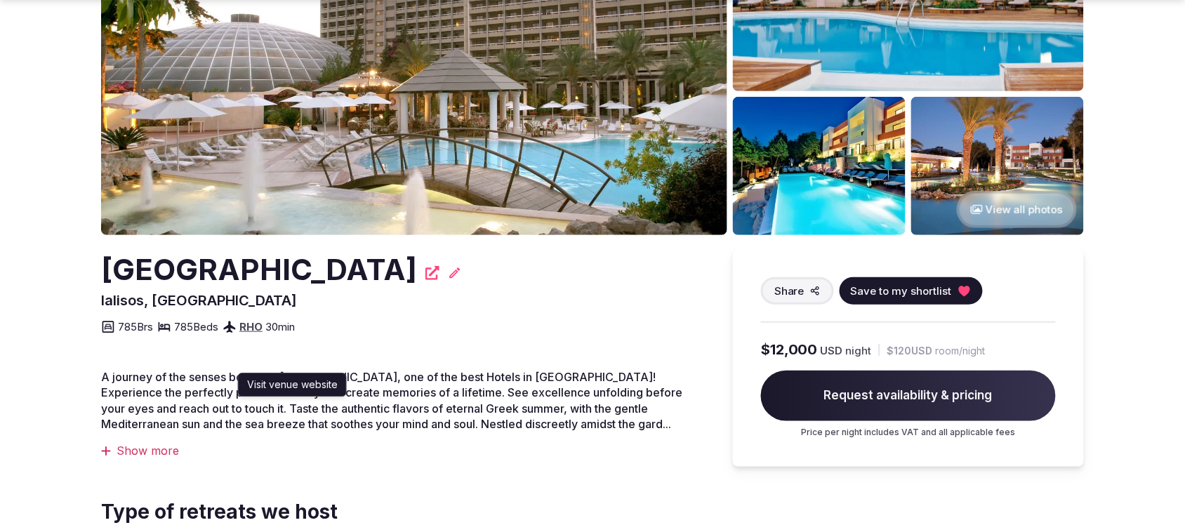
click at [425, 275] on icon at bounding box center [432, 273] width 14 height 14
